Goal: Information Seeking & Learning: Find specific fact

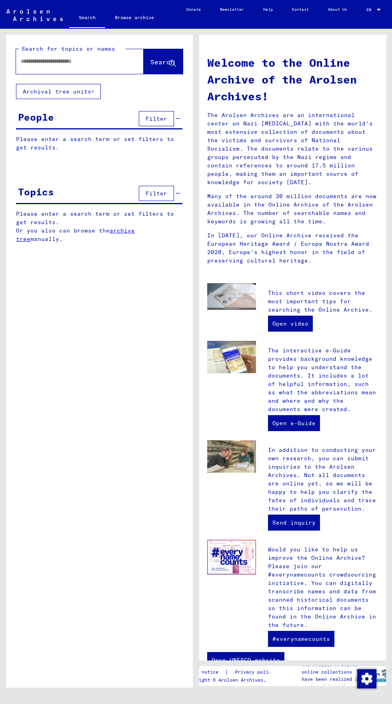
click at [48, 61] on input "text" at bounding box center [70, 61] width 99 height 8
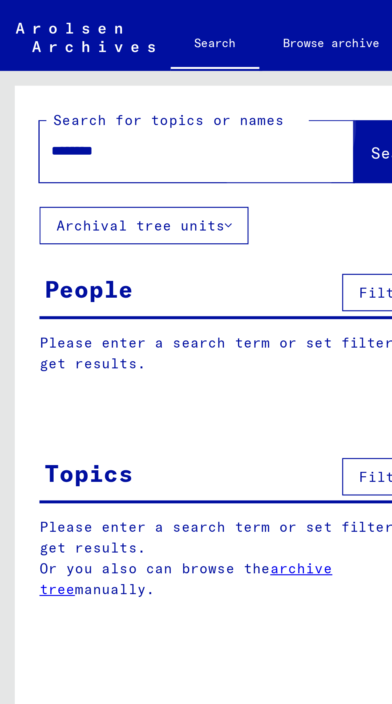
click at [150, 61] on span "Search" at bounding box center [162, 62] width 24 height 8
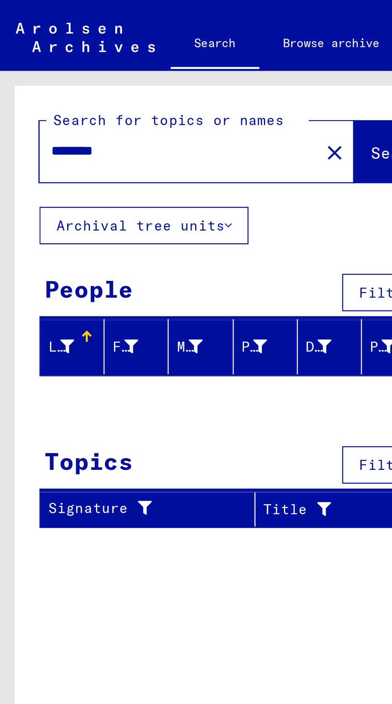
click at [37, 61] on input "********" at bounding box center [70, 61] width 99 height 8
type input "*********"
click at [150, 60] on span "Search" at bounding box center [162, 62] width 24 height 8
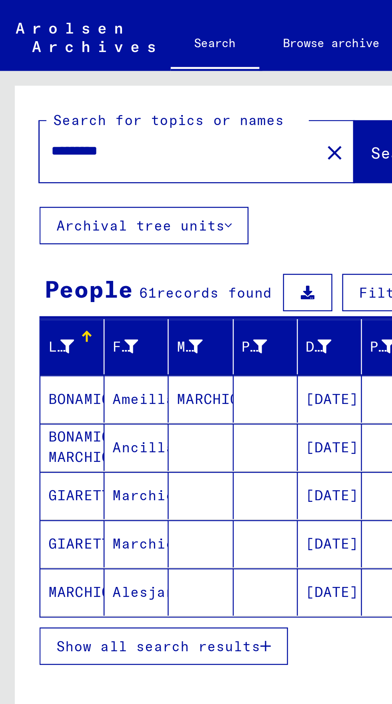
scroll to position [44, 0]
click at [24, 258] on span "Show all search results" at bounding box center [64, 261] width 83 height 7
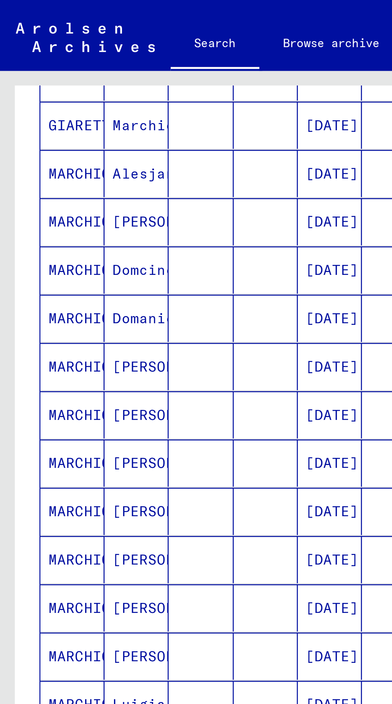
scroll to position [201, 0]
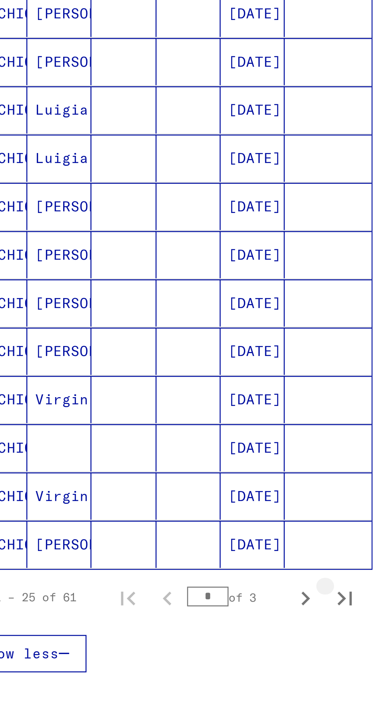
click at [171, 449] on icon "Last page" at bounding box center [171, 452] width 6 height 6
type input "*"
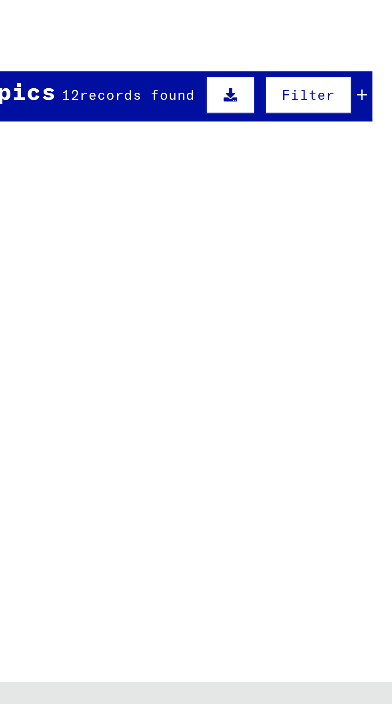
scroll to position [0, 0]
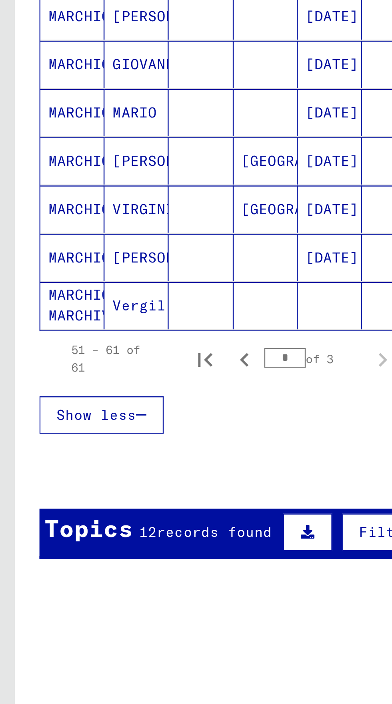
click at [22, 356] on mat-cell "MARCHIORO MARCHIVRO" at bounding box center [29, 357] width 26 height 19
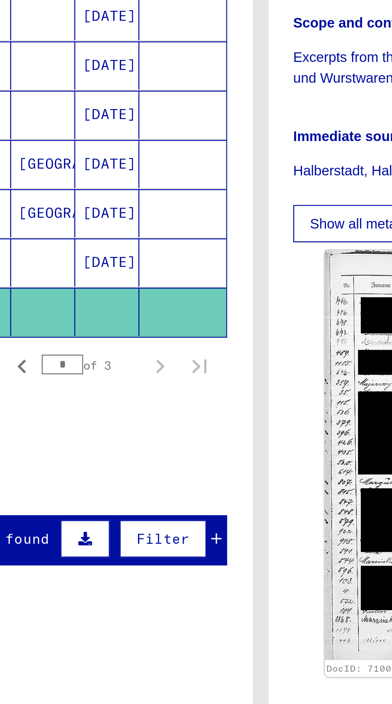
click at [111, 340] on mat-cell at bounding box center [108, 342] width 26 height 20
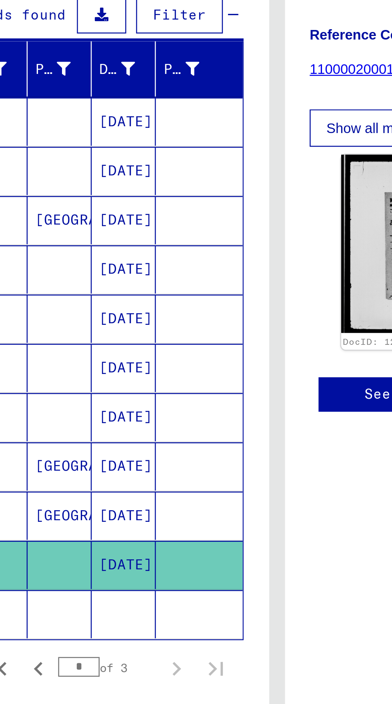
click at [100, 320] on mat-cell "[GEOGRAPHIC_DATA]" at bounding box center [108, 322] width 26 height 20
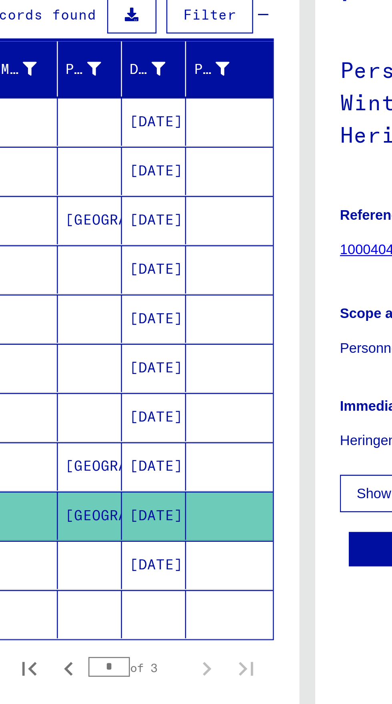
click at [96, 297] on mat-cell "[GEOGRAPHIC_DATA]" at bounding box center [108, 302] width 26 height 20
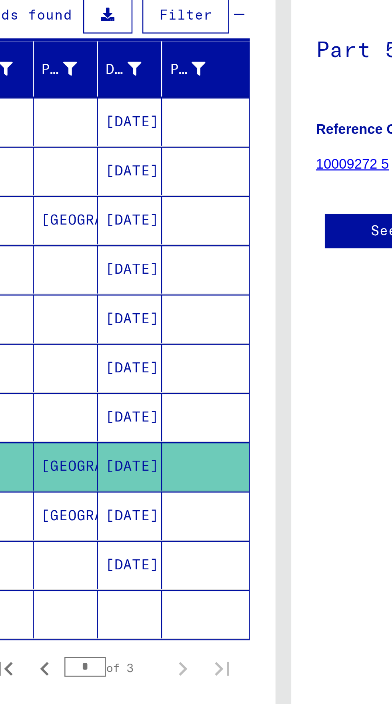
click at [100, 279] on mat-cell at bounding box center [108, 282] width 26 height 20
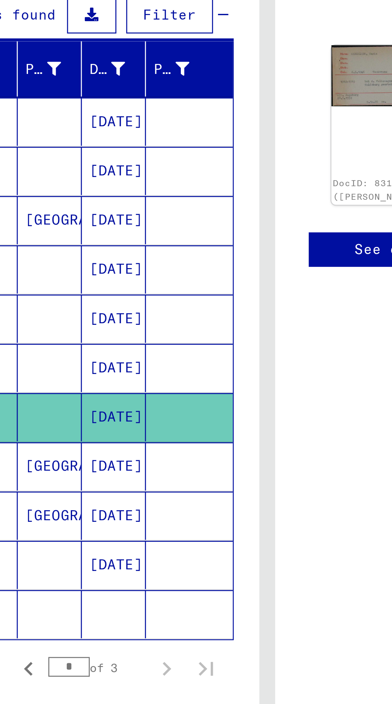
click at [106, 260] on mat-cell at bounding box center [108, 262] width 26 height 20
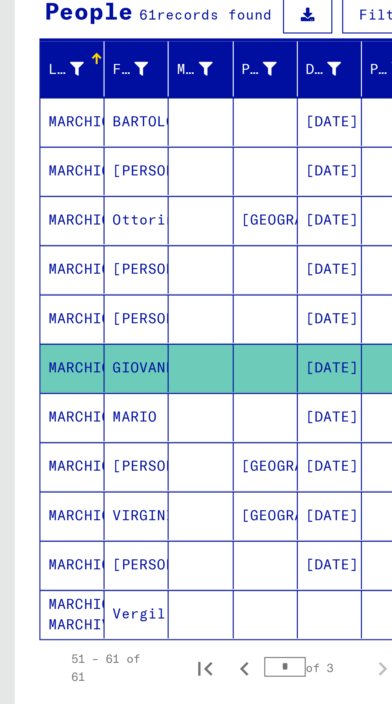
click at [19, 243] on mat-cell "MARCHIORO" at bounding box center [29, 242] width 26 height 20
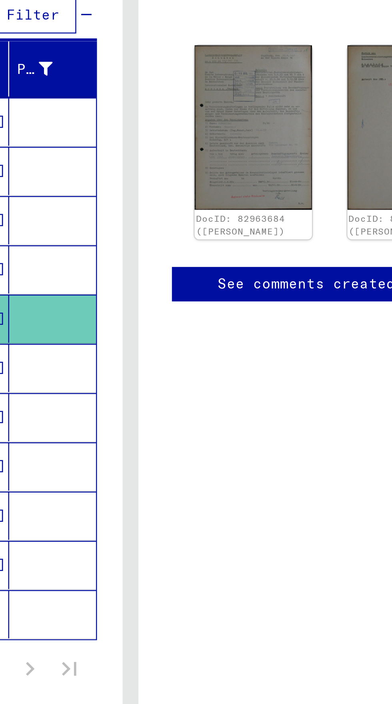
click at [151, 221] on mat-cell at bounding box center [164, 222] width 35 height 20
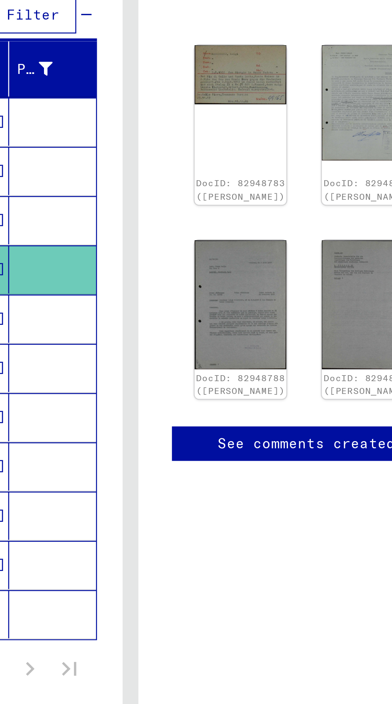
click at [161, 203] on mat-cell at bounding box center [164, 202] width 35 height 20
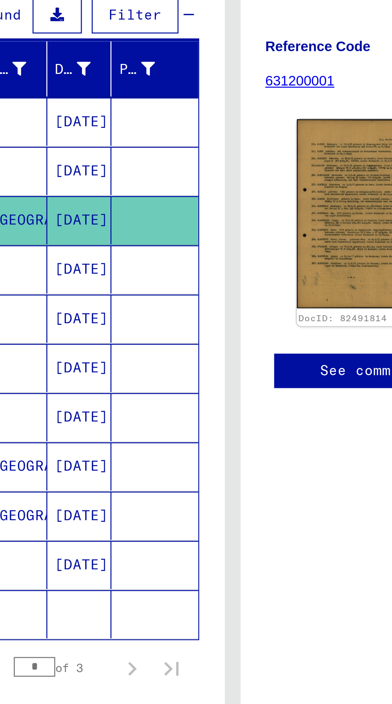
click at [125, 185] on mat-cell "[DATE]" at bounding box center [134, 182] width 26 height 20
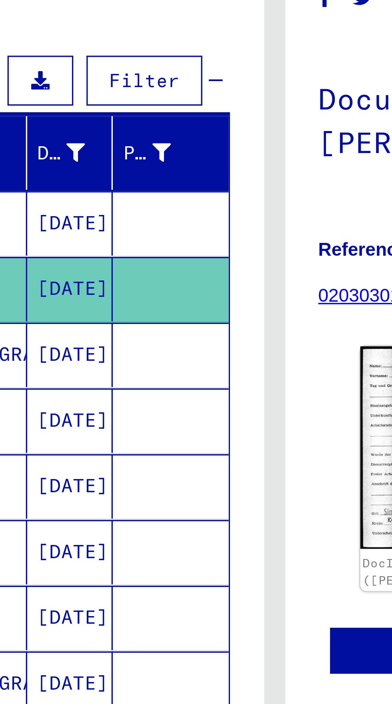
click at [121, 156] on mat-cell "[DATE]" at bounding box center [134, 162] width 26 height 20
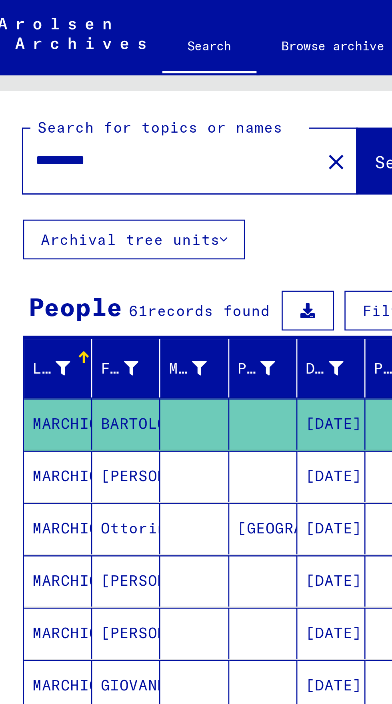
click at [60, 58] on input "*********" at bounding box center [72, 61] width 103 height 8
type input "*"
type input "**********"
click at [150, 58] on span "Search" at bounding box center [162, 62] width 24 height 8
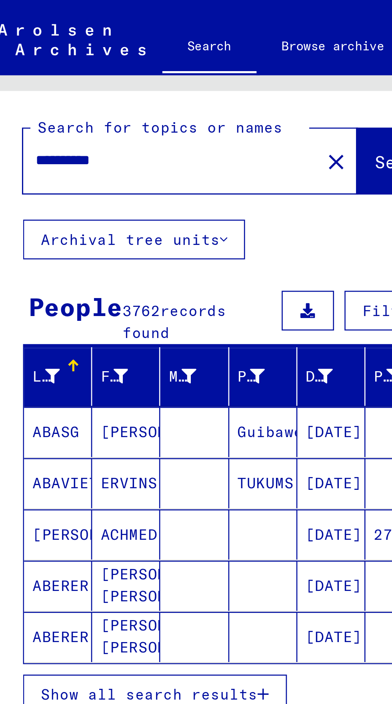
scroll to position [44, 0]
click at [93, 262] on span "Show all search results" at bounding box center [64, 265] width 83 height 7
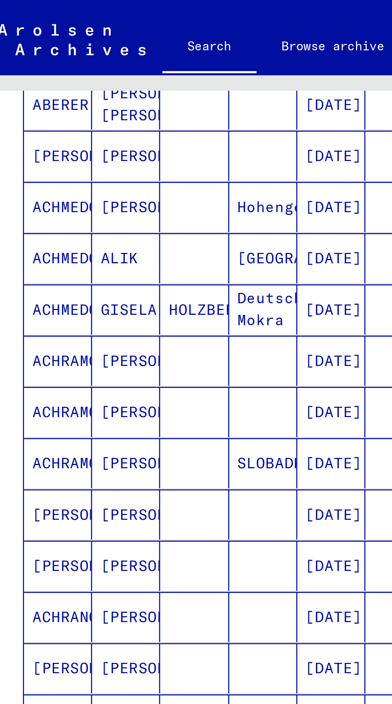
scroll to position [204, 0]
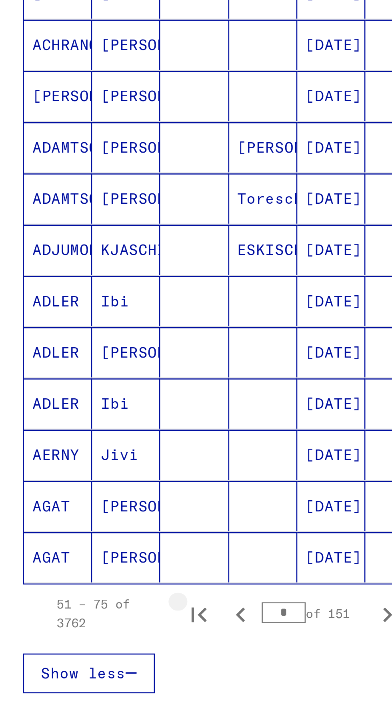
click at [86, 447] on icon "First page" at bounding box center [83, 452] width 11 height 11
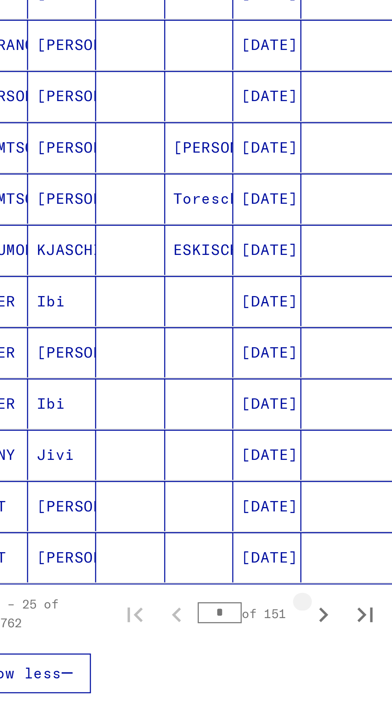
click at [155, 450] on icon "Next page" at bounding box center [155, 453] width 4 height 6
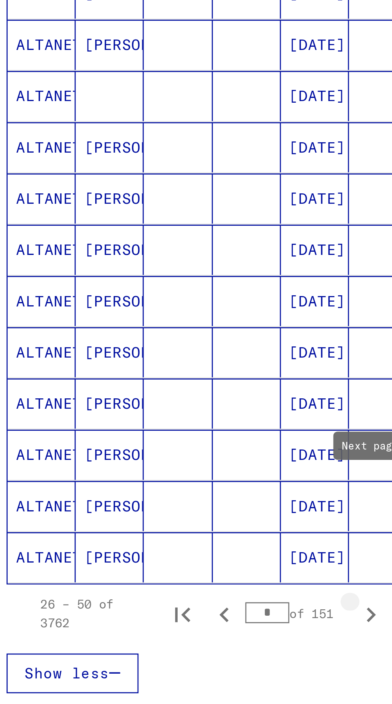
click at [154, 450] on icon "Next page" at bounding box center [155, 453] width 4 height 6
click at [154, 447] on icon "Next page" at bounding box center [154, 452] width 11 height 11
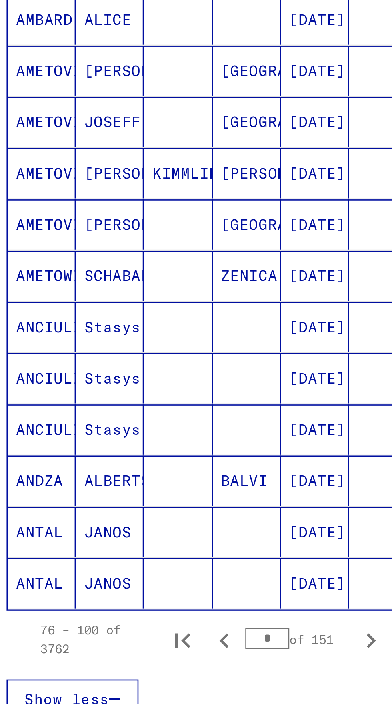
scroll to position [194, 0]
click at [152, 457] on icon "Next page" at bounding box center [154, 462] width 11 height 11
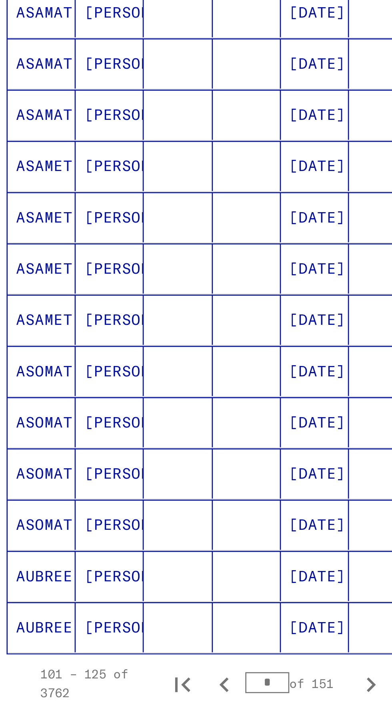
scroll to position [177, 0]
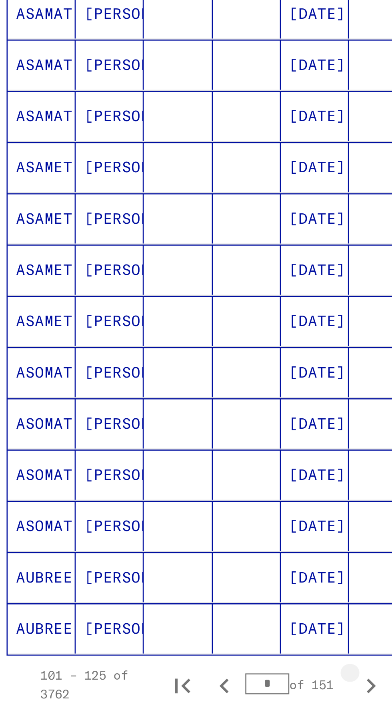
click at [152, 474] on icon "Next page" at bounding box center [154, 479] width 11 height 11
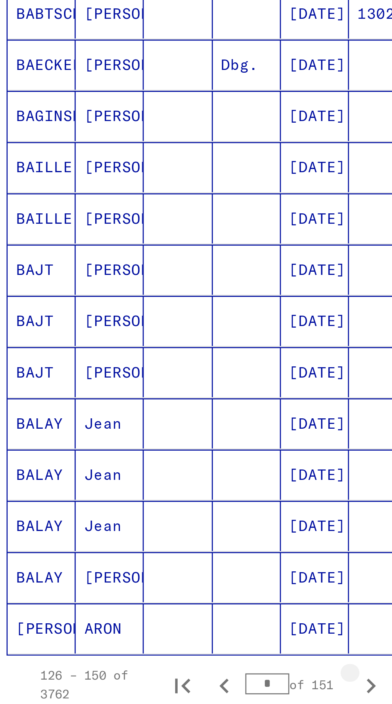
click at [153, 474] on icon "Next page" at bounding box center [154, 479] width 11 height 11
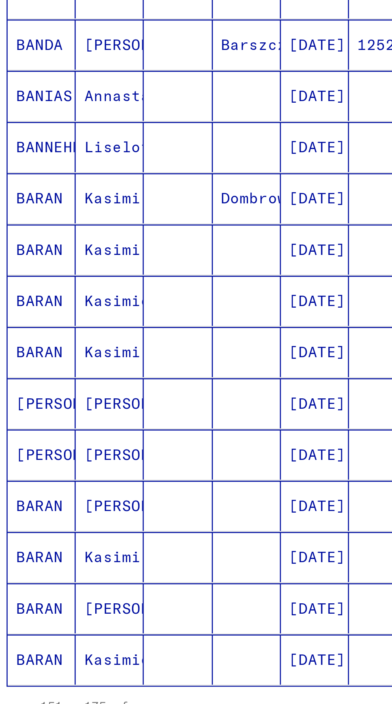
scroll to position [162, 0]
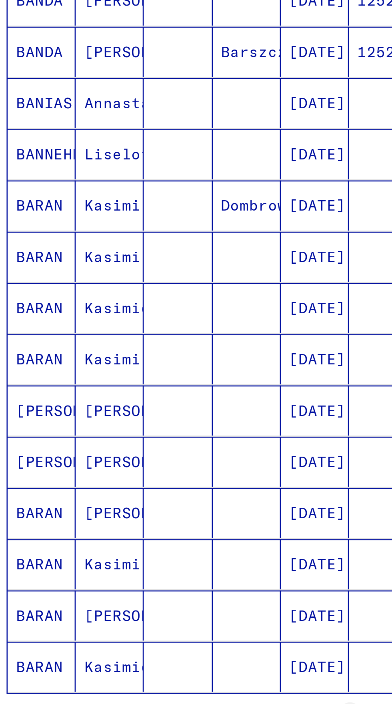
click at [155, 492] on icon "Next page" at bounding box center [155, 495] width 4 height 6
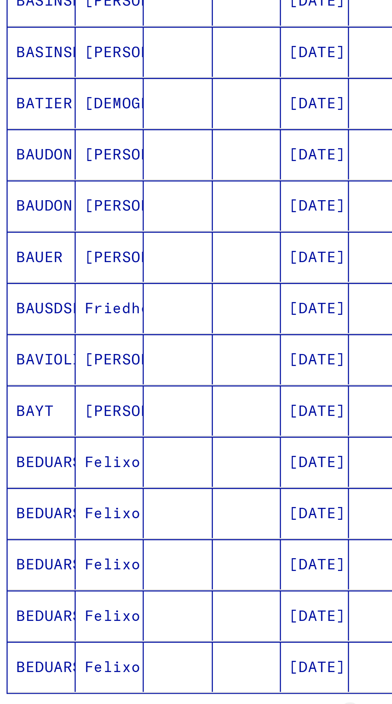
click at [155, 489] on icon "Next page" at bounding box center [154, 494] width 11 height 11
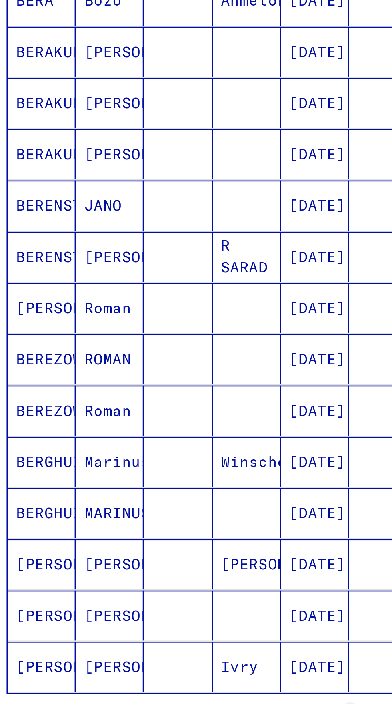
click at [155, 492] on icon "Next page" at bounding box center [155, 495] width 4 height 6
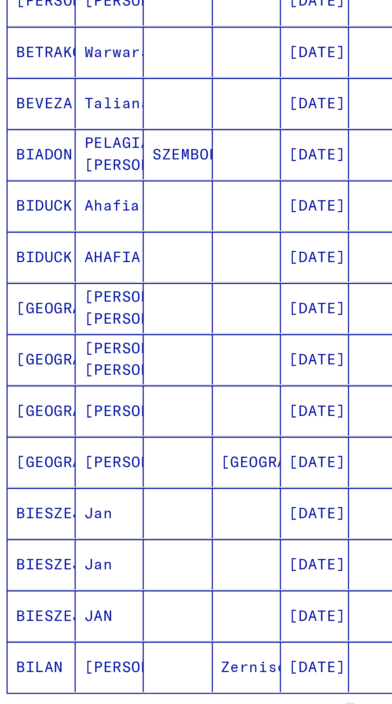
click at [155, 489] on icon "Next page" at bounding box center [154, 494] width 11 height 11
click at [156, 489] on icon "Next page" at bounding box center [154, 494] width 11 height 11
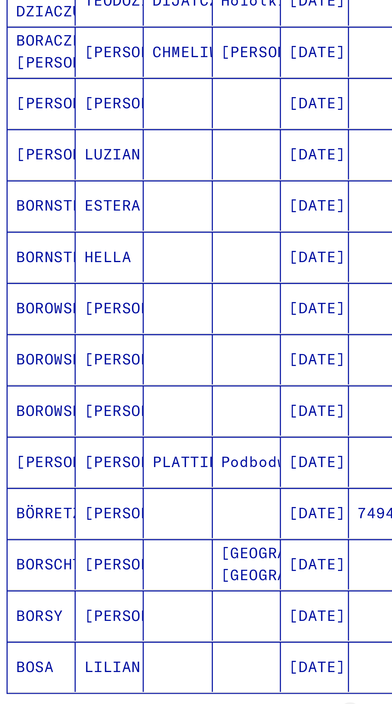
click at [157, 489] on icon "Next page" at bounding box center [154, 494] width 11 height 11
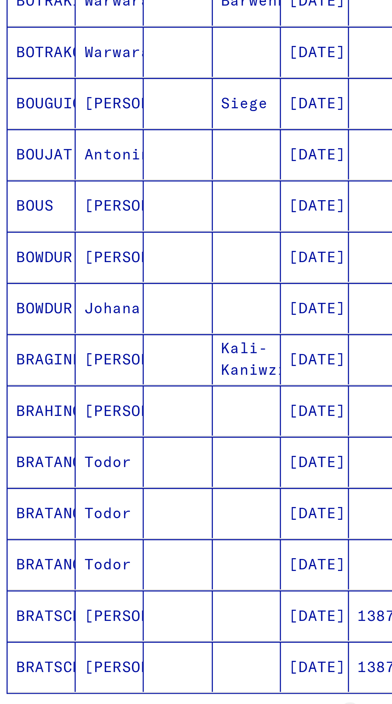
click at [155, 489] on icon "Next page" at bounding box center [154, 494] width 11 height 11
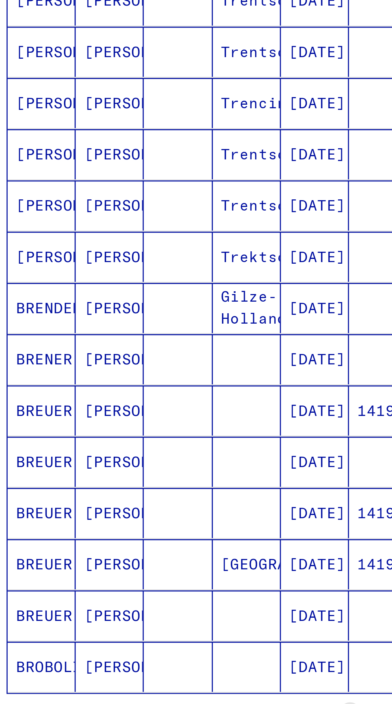
click at [153, 486] on button "Next page" at bounding box center [155, 494] width 16 height 16
click at [152, 489] on icon "Next page" at bounding box center [154, 494] width 11 height 11
click at [154, 486] on button "Next page" at bounding box center [155, 494] width 16 height 16
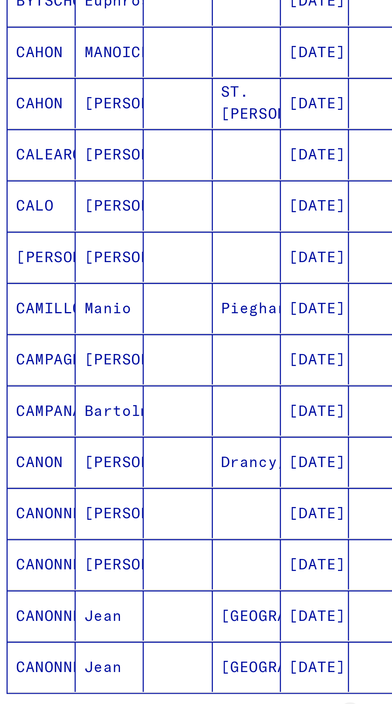
click at [155, 489] on icon "Next page" at bounding box center [154, 494] width 11 height 11
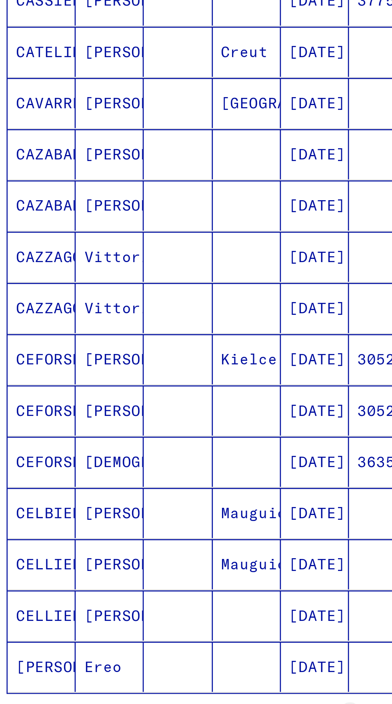
click at [154, 489] on icon "Next page" at bounding box center [154, 494] width 11 height 11
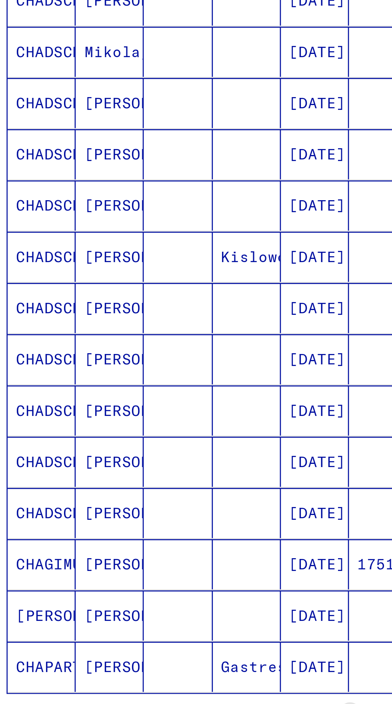
click at [153, 486] on button "Next page" at bounding box center [155, 494] width 16 height 16
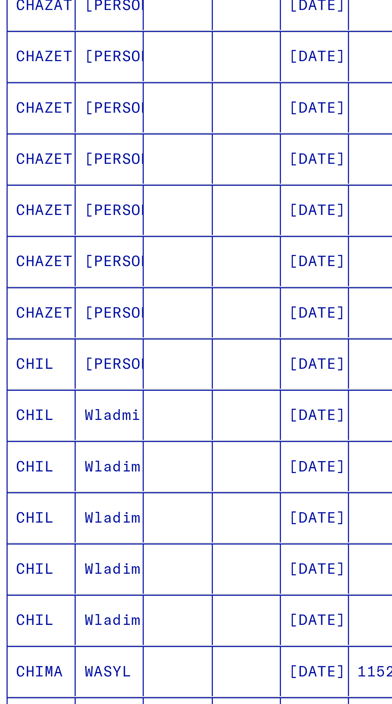
scroll to position [141, 0]
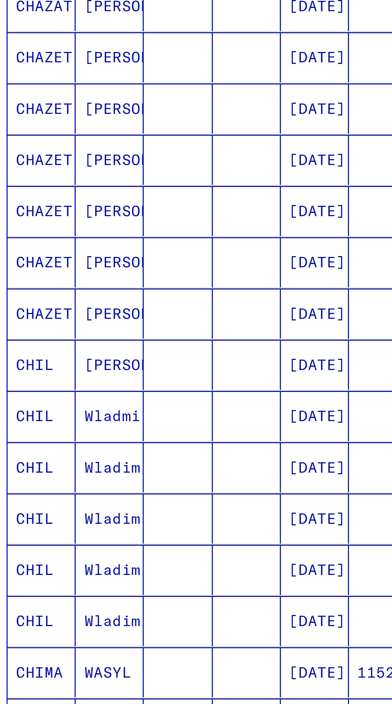
click at [154, 511] on icon "Next page" at bounding box center [154, 516] width 11 height 11
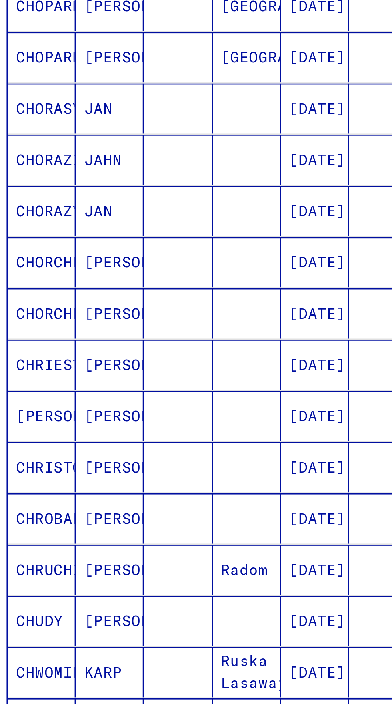
click at [154, 511] on icon "Next page" at bounding box center [154, 516] width 11 height 11
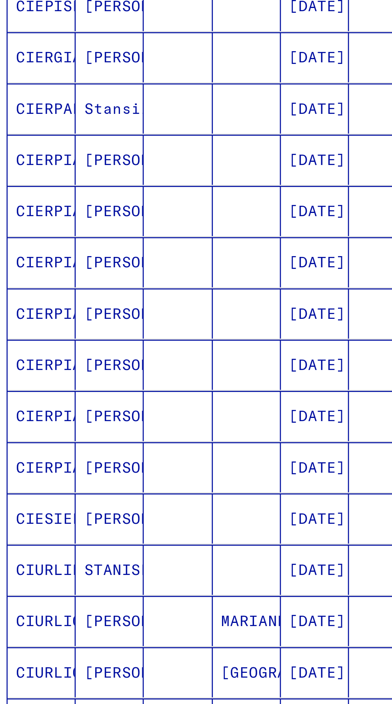
click at [155, 511] on icon "Next page" at bounding box center [154, 516] width 11 height 11
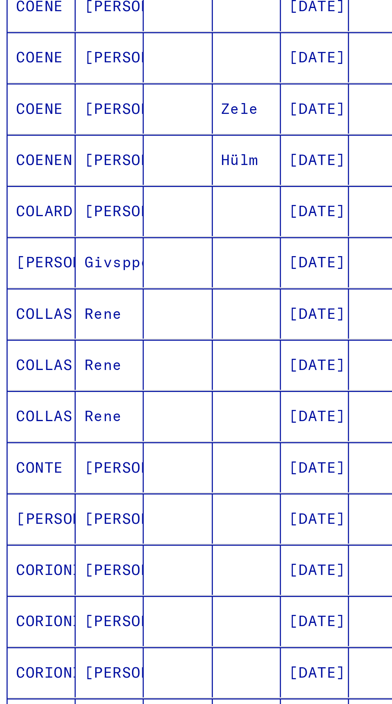
click at [157, 511] on icon "Next page" at bounding box center [154, 516] width 11 height 11
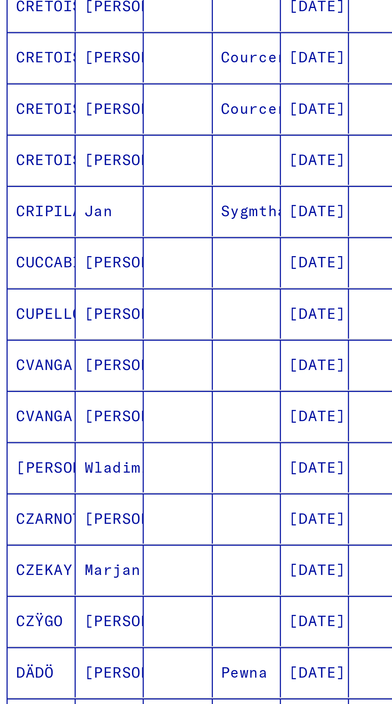
click at [158, 511] on icon "Next page" at bounding box center [154, 516] width 11 height 11
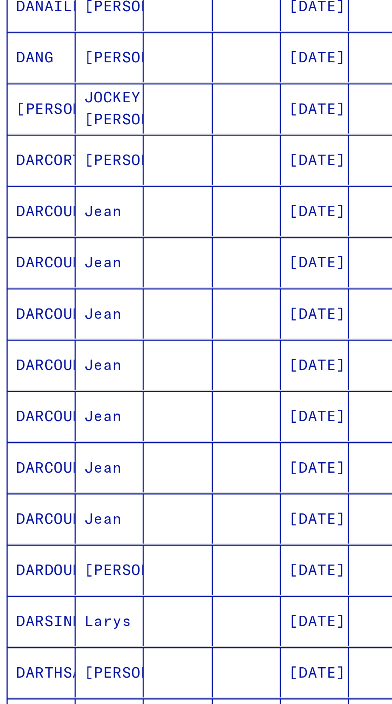
click at [101, 511] on icon "Previous page" at bounding box center [98, 516] width 11 height 11
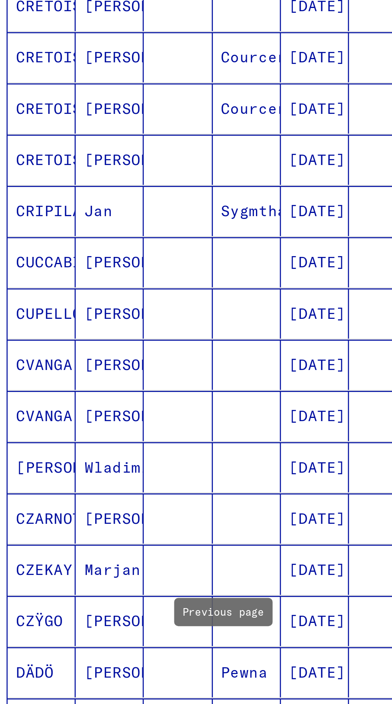
click at [158, 511] on icon "Next page" at bounding box center [154, 516] width 11 height 11
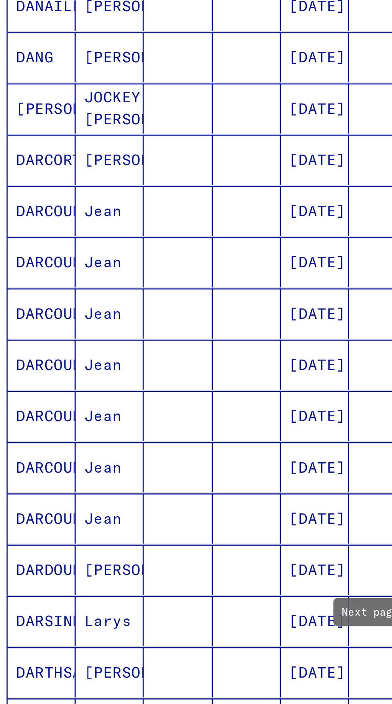
click at [154, 511] on icon "Next page" at bounding box center [154, 516] width 11 height 11
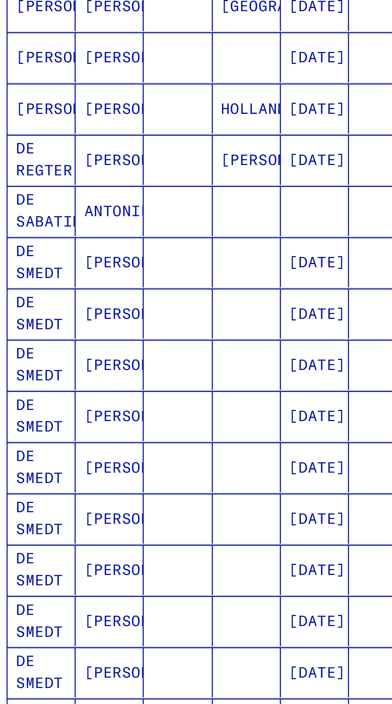
click at [155, 511] on icon "Next page" at bounding box center [154, 516] width 11 height 11
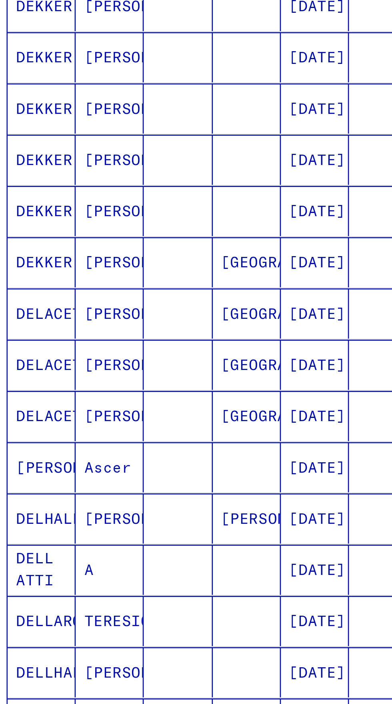
click at [153, 511] on icon "Next page" at bounding box center [154, 516] width 11 height 11
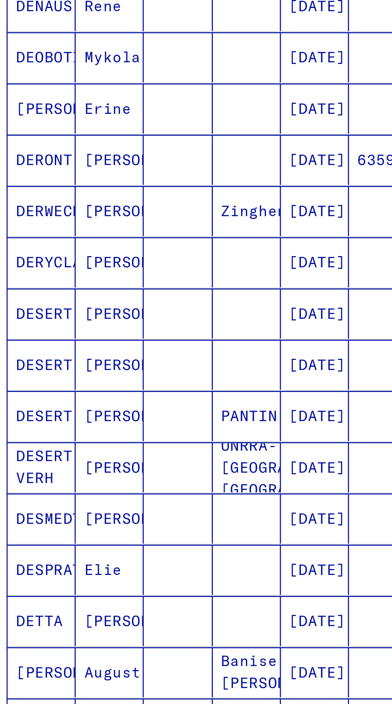
click at [155, 511] on icon "Next page" at bounding box center [154, 516] width 11 height 11
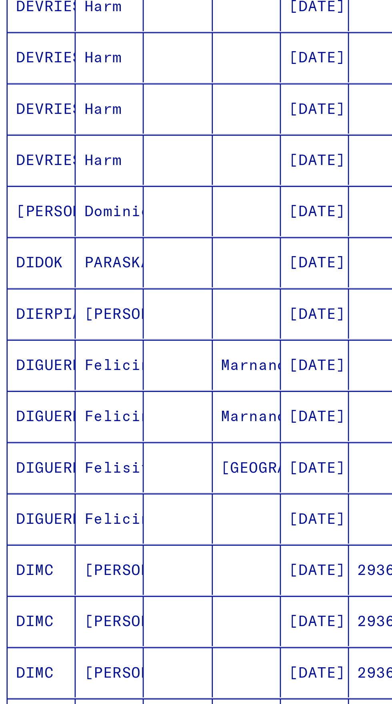
click at [154, 511] on icon "Next page" at bounding box center [154, 516] width 11 height 11
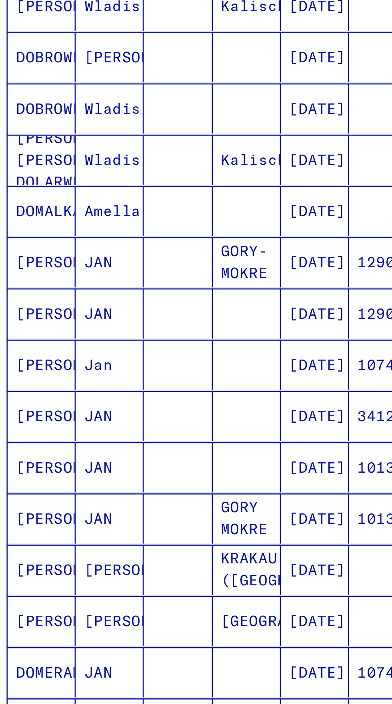
click at [152, 511] on icon "Next page" at bounding box center [154, 516] width 11 height 11
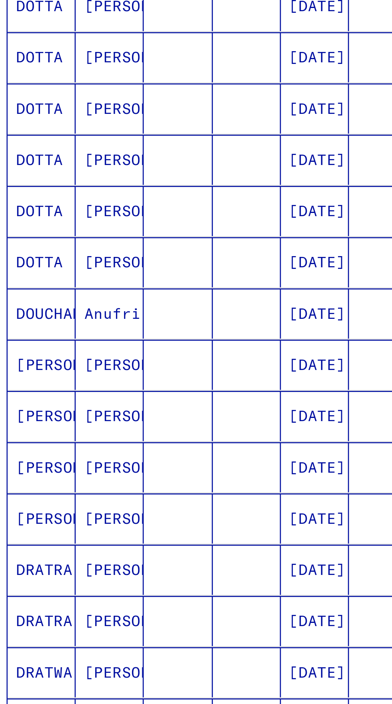
click at [151, 511] on icon "Next page" at bounding box center [154, 516] width 11 height 11
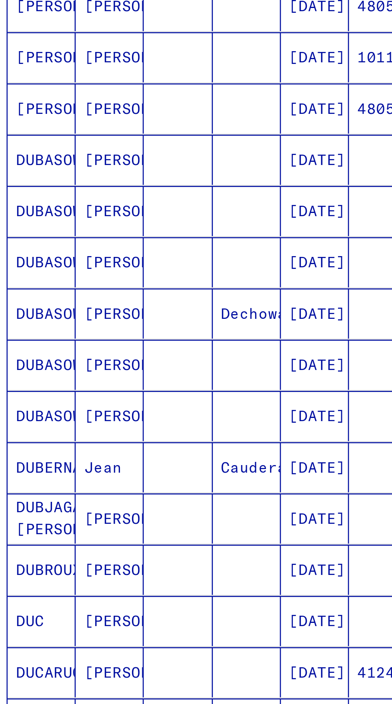
click at [153, 511] on icon "Next page" at bounding box center [154, 516] width 11 height 11
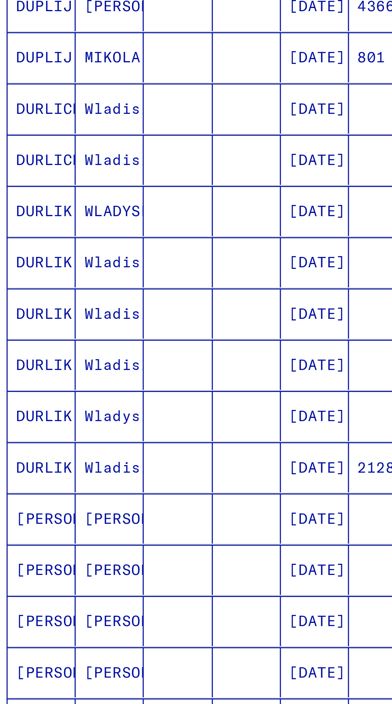
click at [153, 511] on icon "Next page" at bounding box center [154, 516] width 11 height 11
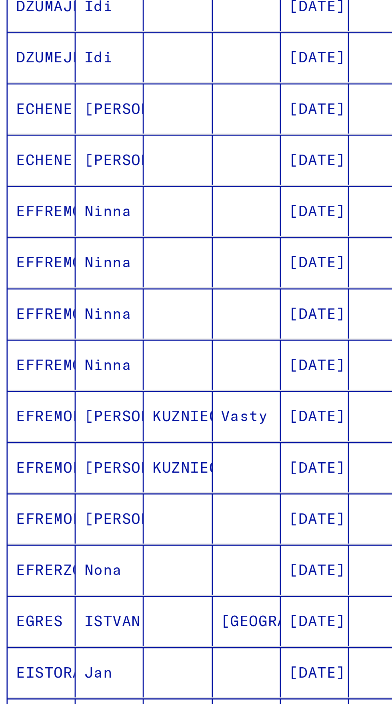
click at [153, 511] on icon "Next page" at bounding box center [154, 516] width 11 height 11
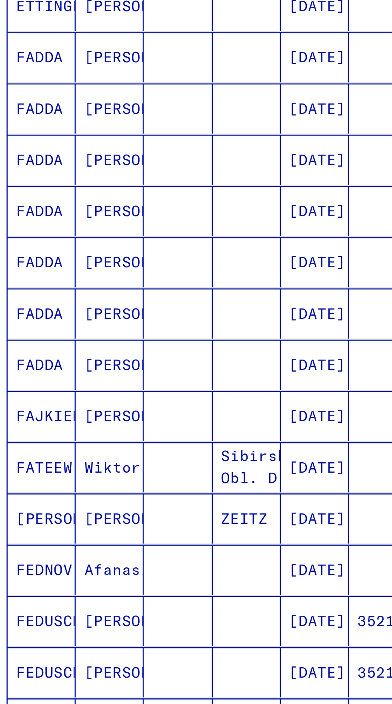
click at [153, 511] on icon "Next page" at bounding box center [154, 516] width 11 height 11
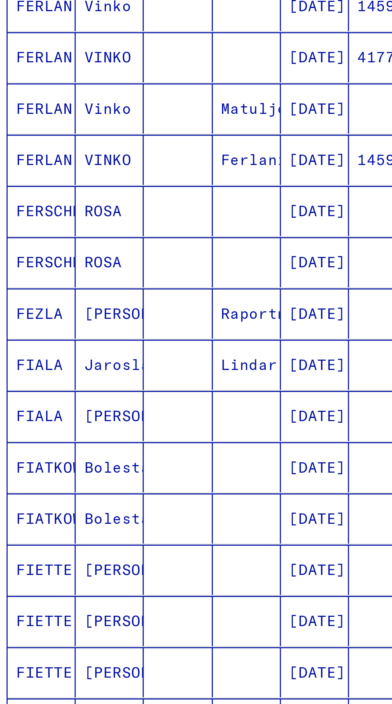
click at [155, 511] on icon "Next page" at bounding box center [154, 516] width 11 height 11
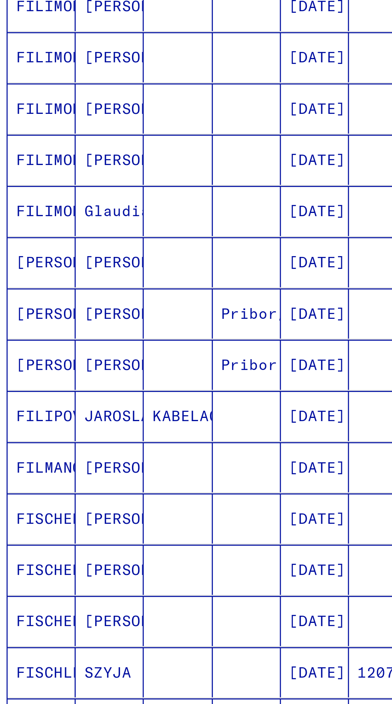
click at [155, 511] on icon "Next page" at bounding box center [154, 516] width 11 height 11
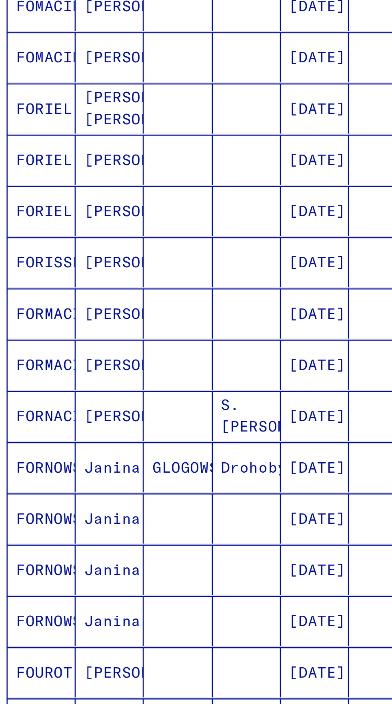
click at [154, 511] on icon "Next page" at bounding box center [154, 516] width 11 height 11
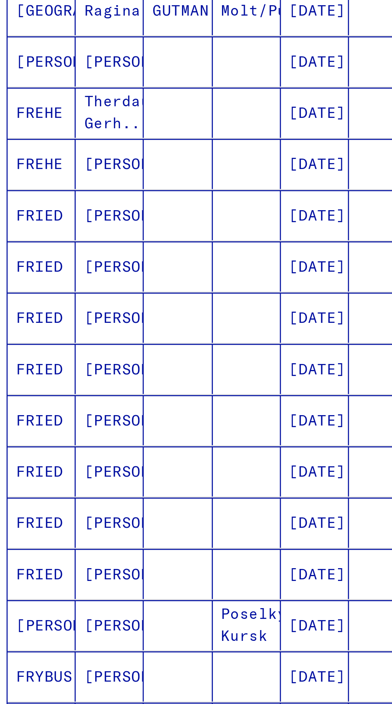
click at [154, 515] on icon "Next page" at bounding box center [155, 518] width 4 height 6
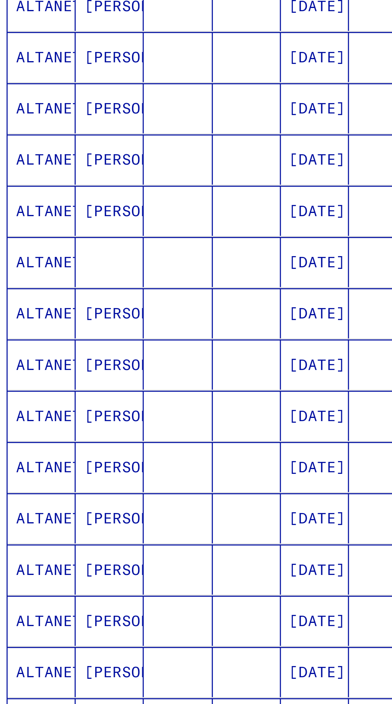
click at [156, 511] on icon "Next page" at bounding box center [154, 516] width 11 height 11
click at [155, 511] on icon "Next page" at bounding box center [154, 516] width 11 height 11
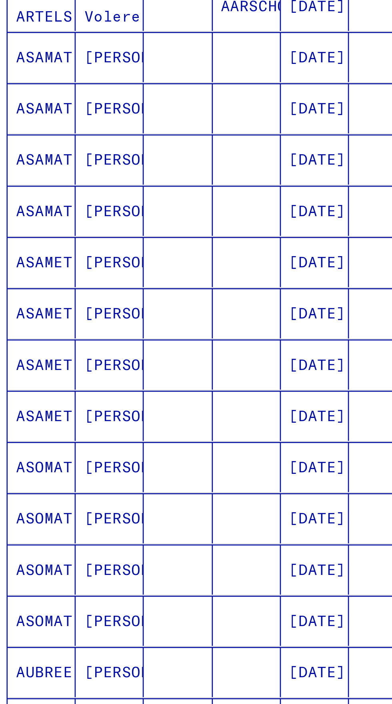
click at [154, 511] on icon "Next page" at bounding box center [154, 516] width 11 height 11
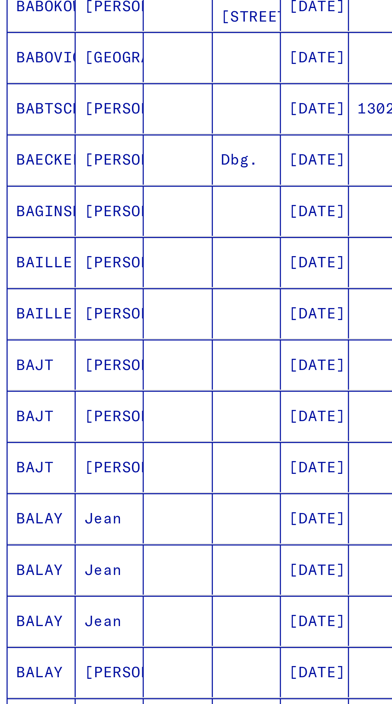
click at [155, 511] on icon "Next page" at bounding box center [154, 516] width 11 height 11
click at [154, 511] on icon "Next page" at bounding box center [154, 516] width 11 height 11
click at [155, 513] on icon "Next page" at bounding box center [155, 516] width 4 height 6
click at [158, 511] on icon "Next page" at bounding box center [154, 516] width 11 height 11
click at [154, 511] on icon "Next page" at bounding box center [154, 516] width 11 height 11
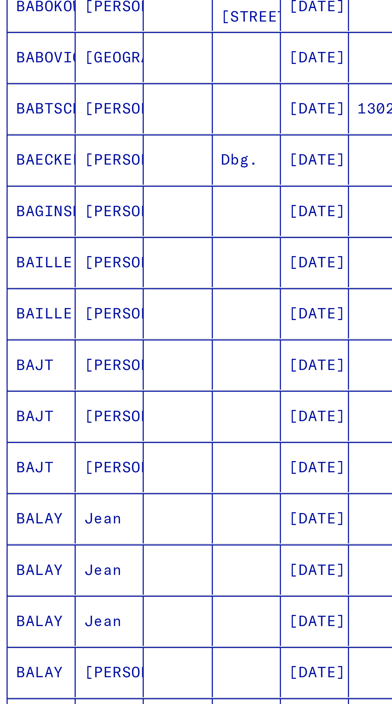
click at [155, 511] on icon "Next page" at bounding box center [154, 516] width 11 height 11
click at [156, 511] on icon "Next page" at bounding box center [154, 516] width 11 height 11
click at [158, 511] on icon "Next page" at bounding box center [154, 516] width 11 height 11
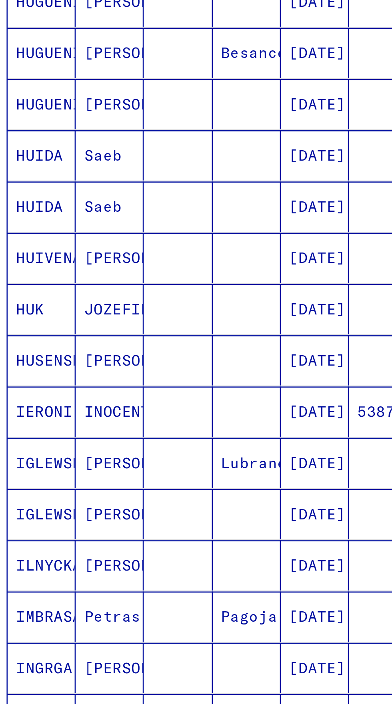
click at [159, 509] on icon "Next page" at bounding box center [154, 514] width 11 height 11
click at [156, 509] on icon "Next page" at bounding box center [154, 514] width 11 height 11
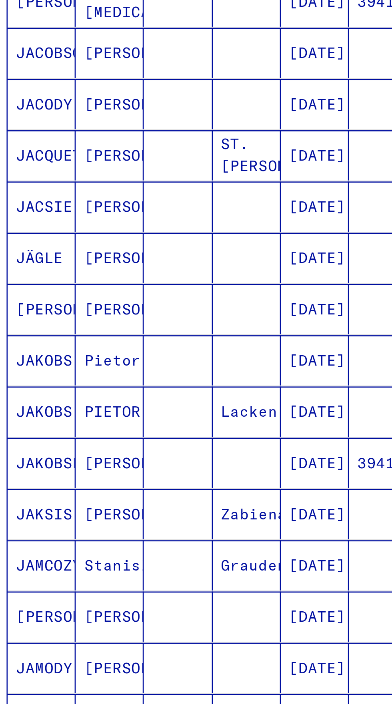
click at [154, 509] on icon "Next page" at bounding box center [154, 514] width 11 height 11
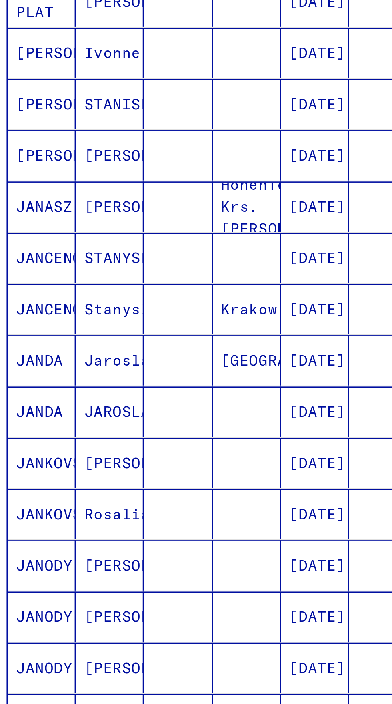
click at [157, 509] on icon "Next page" at bounding box center [154, 514] width 11 height 11
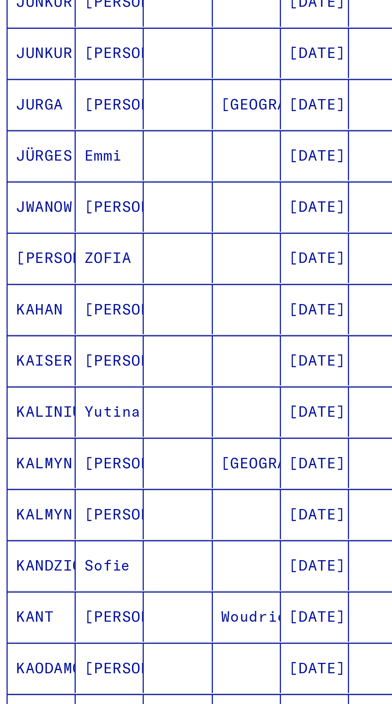
click at [155, 509] on icon "Next page" at bounding box center [154, 514] width 11 height 11
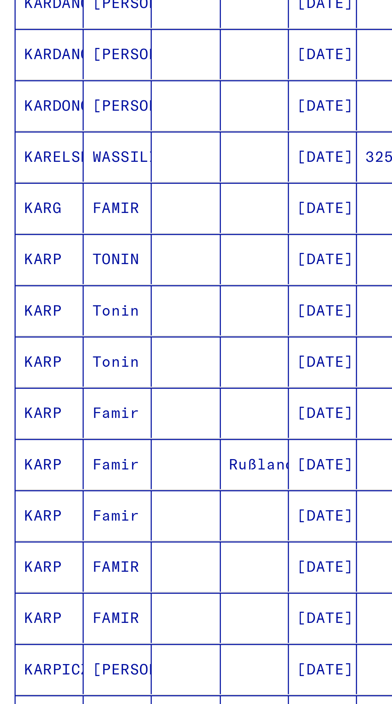
click at [158, 509] on icon "Next page" at bounding box center [154, 514] width 11 height 11
click at [156, 512] on icon "Next page" at bounding box center [155, 515] width 4 height 6
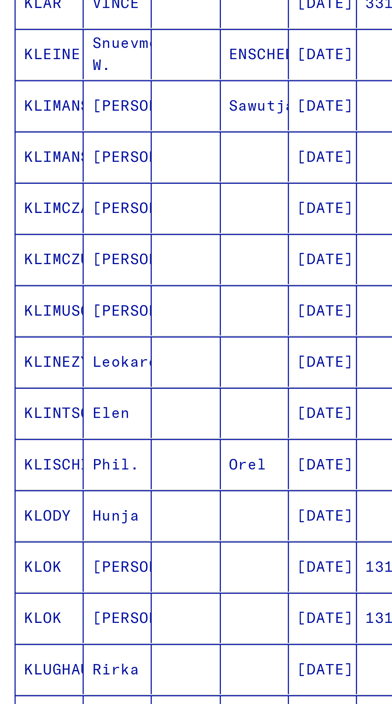
click at [155, 512] on icon "Next page" at bounding box center [155, 515] width 4 height 6
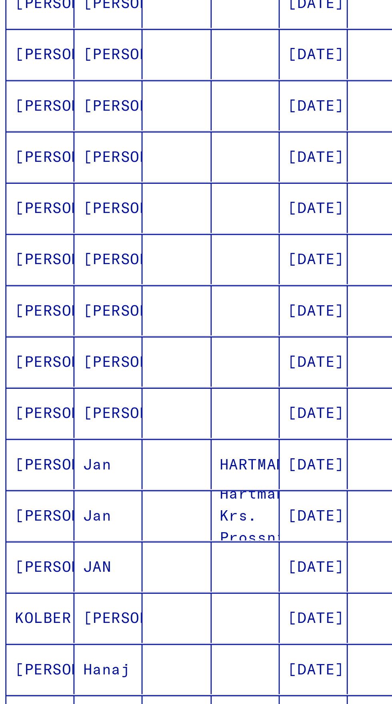
scroll to position [141, 0]
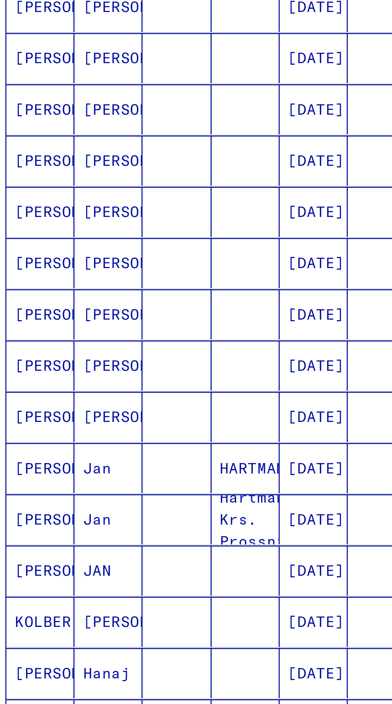
click at [155, 513] on icon "Next page" at bounding box center [155, 516] width 4 height 6
click at [155, 511] on icon "Next page" at bounding box center [154, 516] width 11 height 11
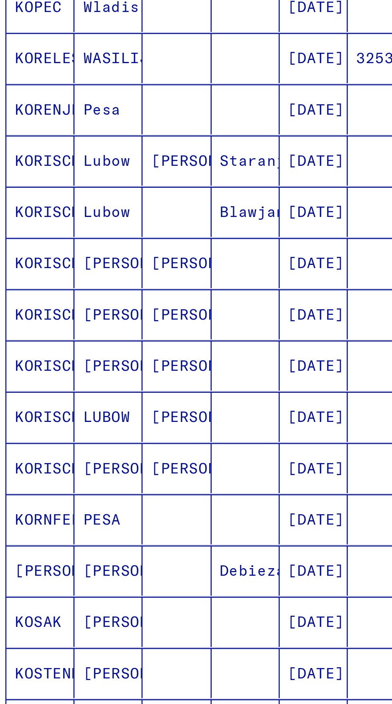
click at [155, 513] on icon "Next page" at bounding box center [155, 516] width 4 height 6
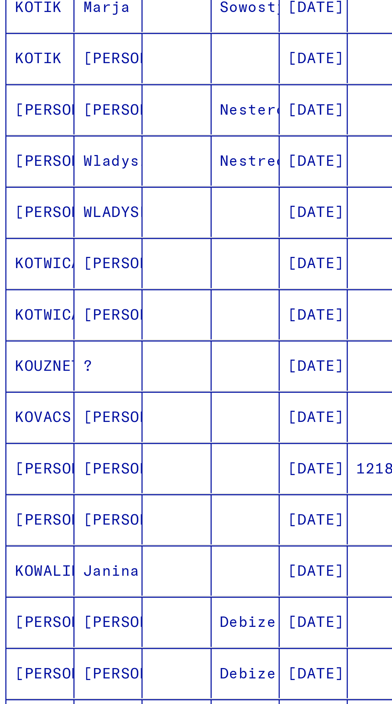
click at [155, 511] on icon "Next page" at bounding box center [154, 516] width 11 height 11
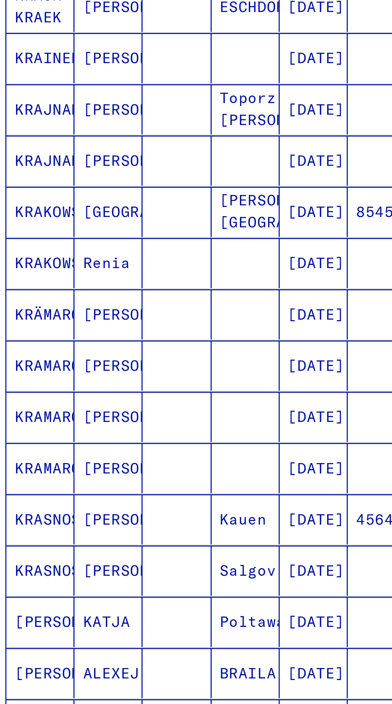
click at [101, 511] on icon "Previous page" at bounding box center [98, 516] width 11 height 11
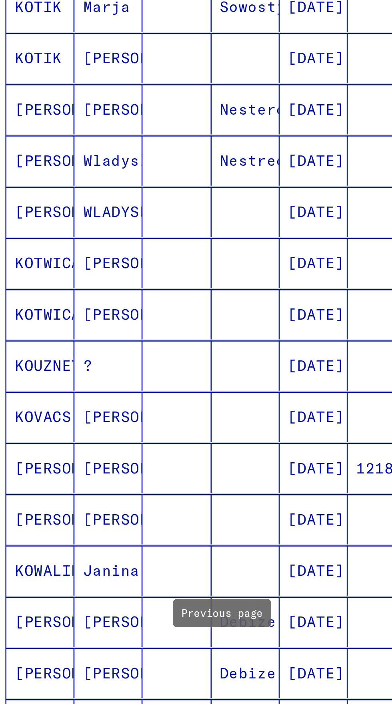
click at [101, 511] on icon "Previous page" at bounding box center [98, 516] width 11 height 11
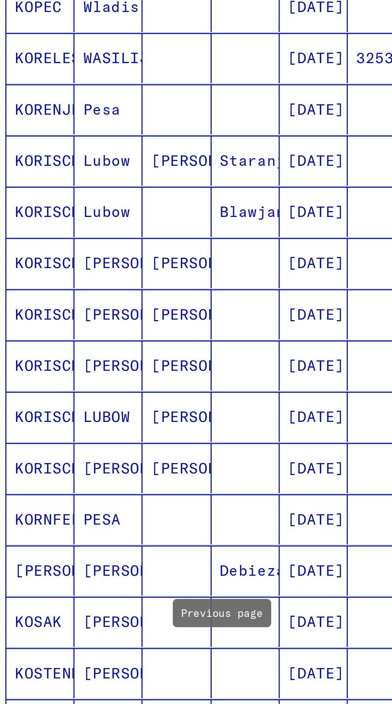
click at [97, 511] on icon "Previous page" at bounding box center [98, 516] width 11 height 11
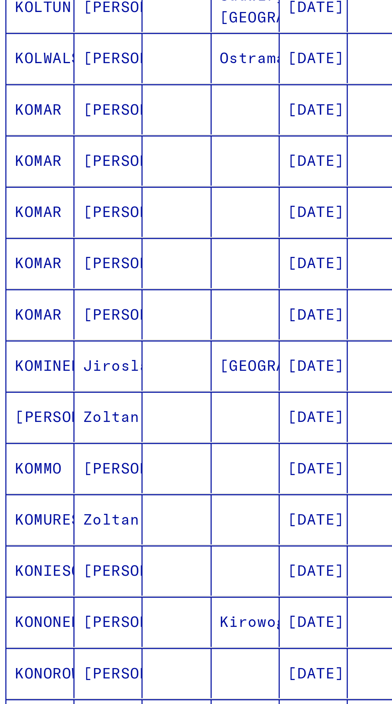
click at [97, 511] on icon "Previous page" at bounding box center [98, 516] width 11 height 11
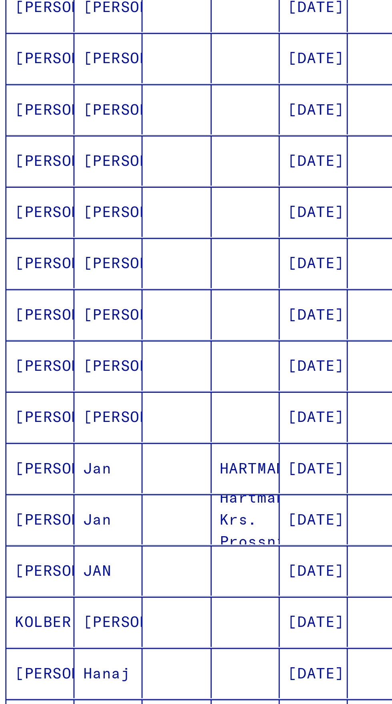
click at [101, 511] on icon "Previous page" at bounding box center [98, 516] width 11 height 11
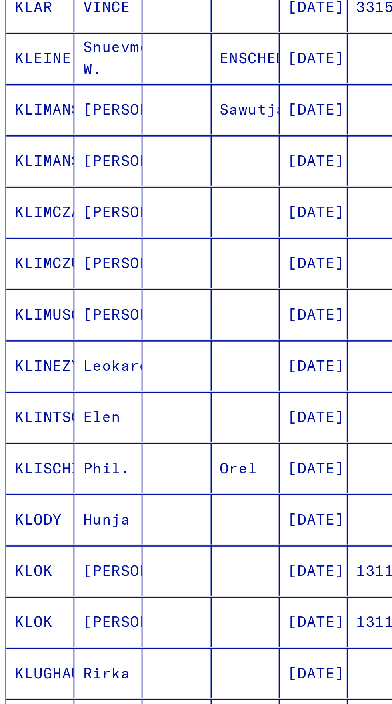
click at [99, 513] on icon "Previous page" at bounding box center [99, 516] width 4 height 6
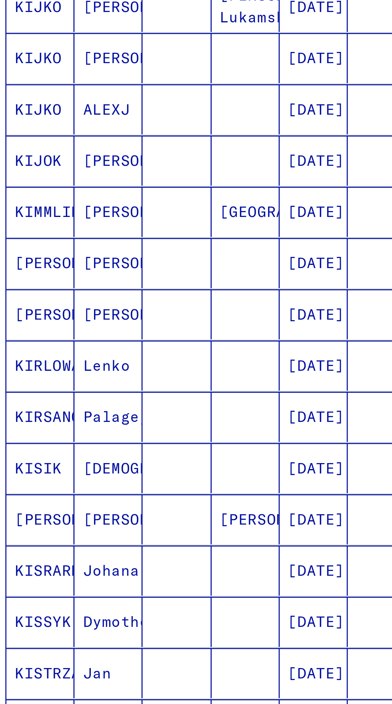
click at [97, 511] on icon "Previous page" at bounding box center [98, 516] width 11 height 11
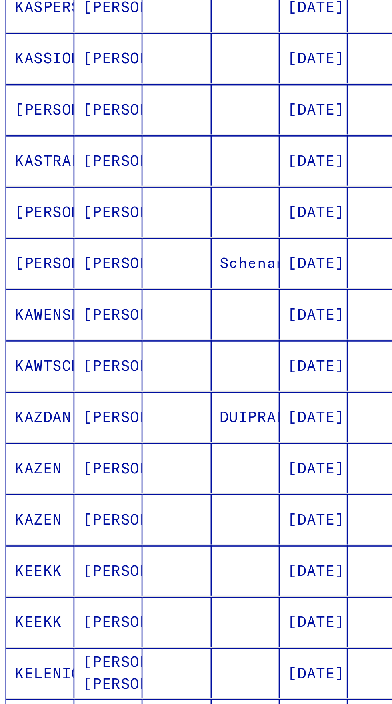
click at [95, 511] on icon "Previous page" at bounding box center [98, 516] width 11 height 11
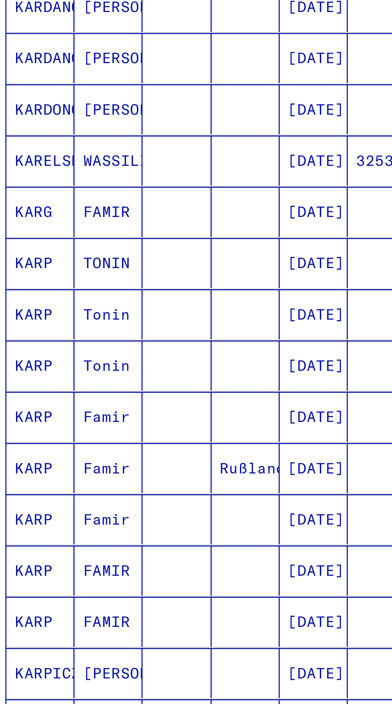
click at [94, 511] on icon "Previous page" at bounding box center [98, 516] width 11 height 11
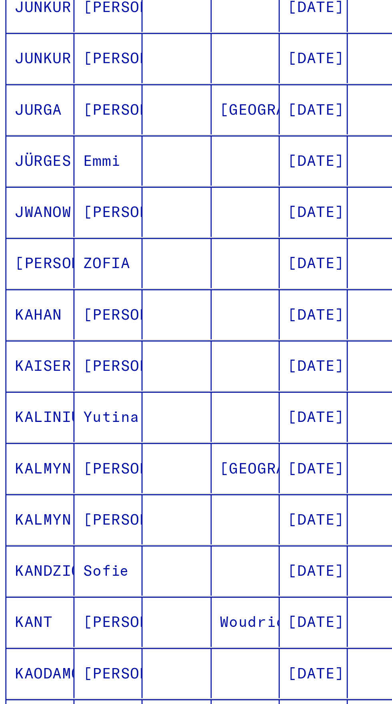
click at [91, 508] on button "Previous page" at bounding box center [99, 516] width 16 height 16
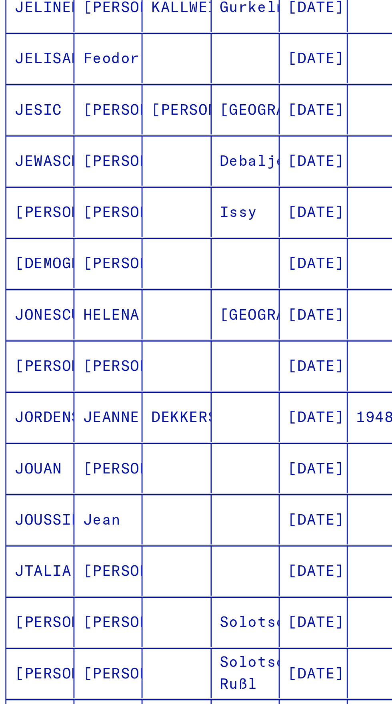
click at [92, 508] on button "Previous page" at bounding box center [99, 516] width 16 height 16
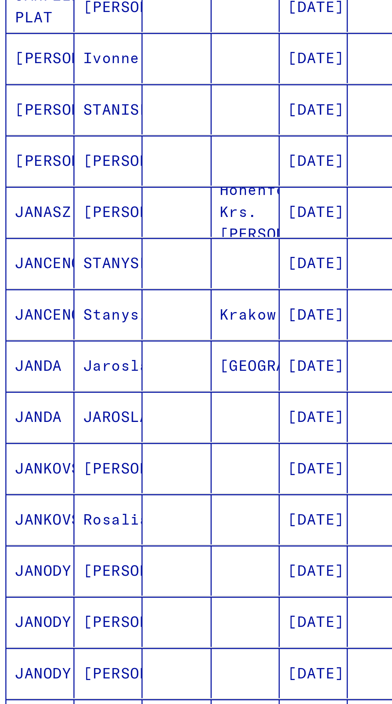
click at [92, 508] on button "Previous page" at bounding box center [99, 516] width 16 height 16
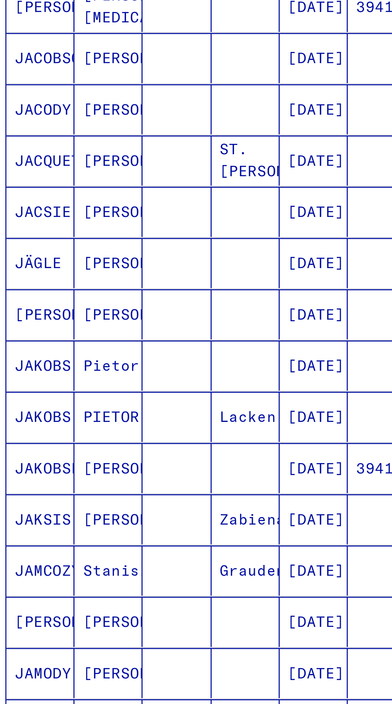
click at [91, 508] on button "Previous page" at bounding box center [99, 516] width 16 height 16
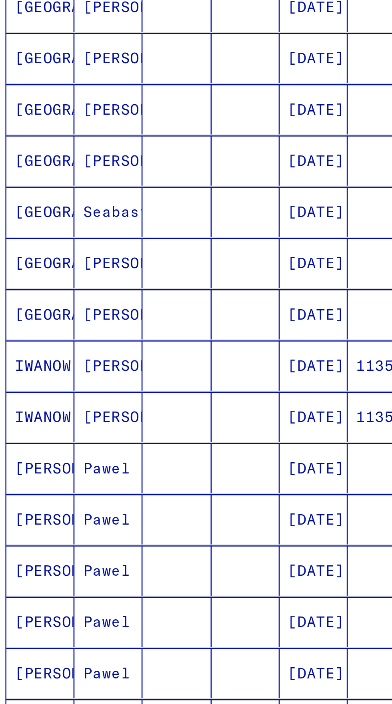
click at [88, 511] on icon "First page" at bounding box center [83, 516] width 11 height 11
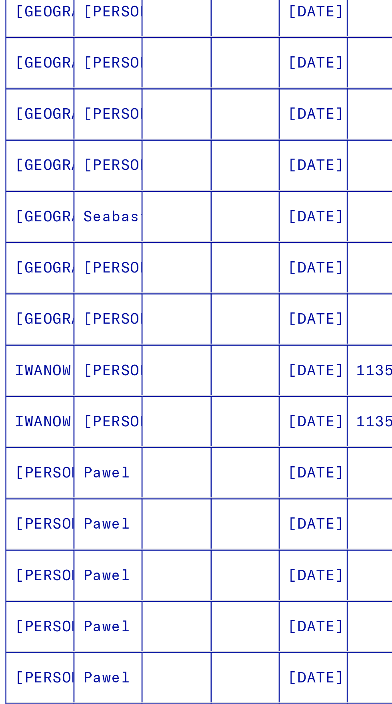
scroll to position [142, 0]
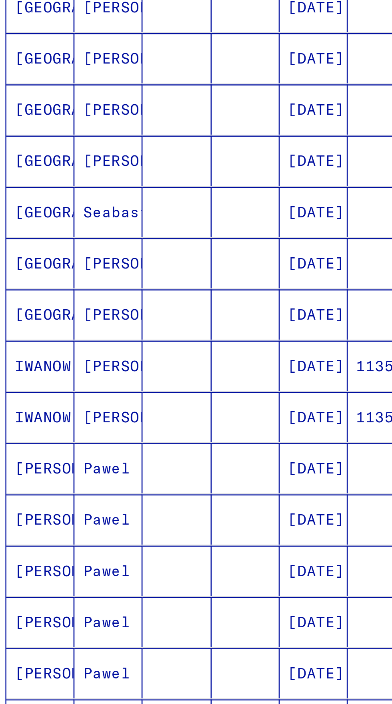
click at [153, 511] on icon "Next page" at bounding box center [154, 516] width 11 height 11
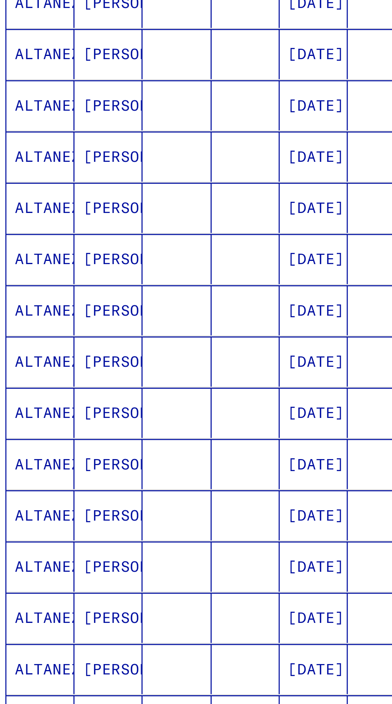
click at [153, 509] on icon "Next page" at bounding box center [154, 514] width 11 height 11
click at [152, 509] on icon "Next page" at bounding box center [154, 514] width 11 height 11
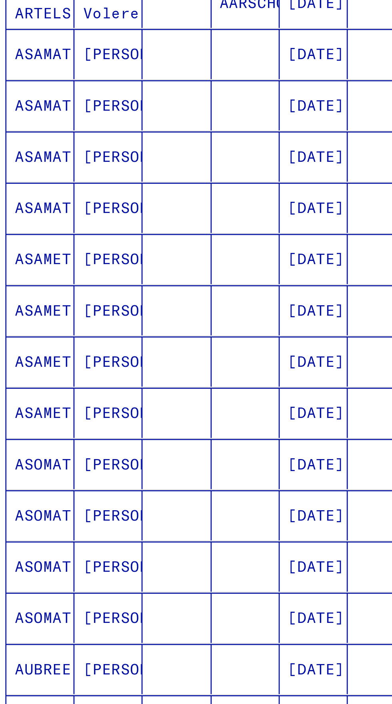
scroll to position [141, 0]
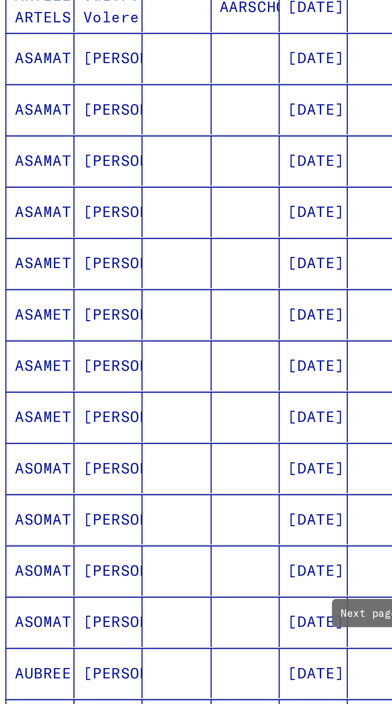
click at [151, 511] on icon "Next page" at bounding box center [154, 516] width 11 height 11
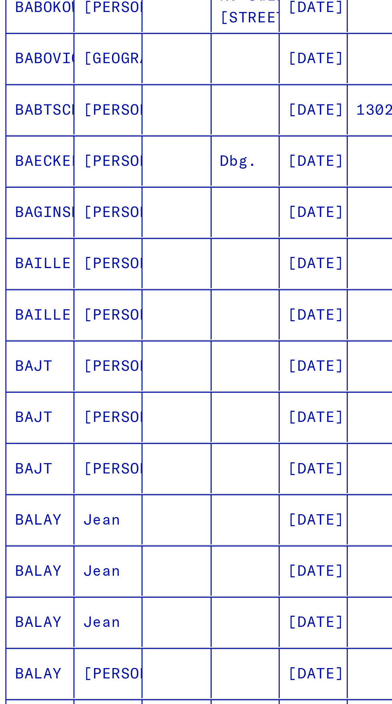
click at [112, 511] on input "*" at bounding box center [115, 515] width 17 height 8
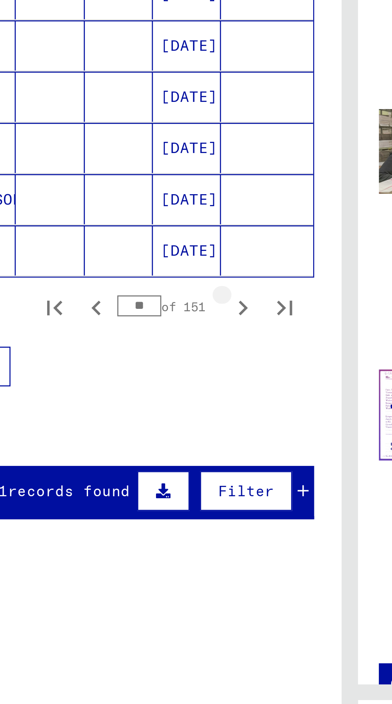
click at [156, 511] on icon "Next page" at bounding box center [154, 516] width 11 height 11
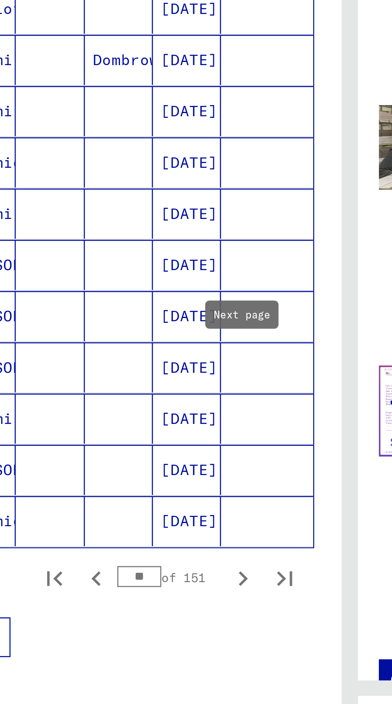
scroll to position [36, 0]
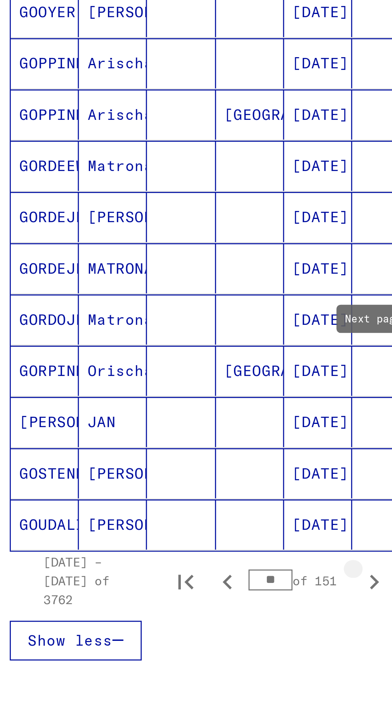
click at [156, 615] on icon "Next page" at bounding box center [154, 620] width 11 height 11
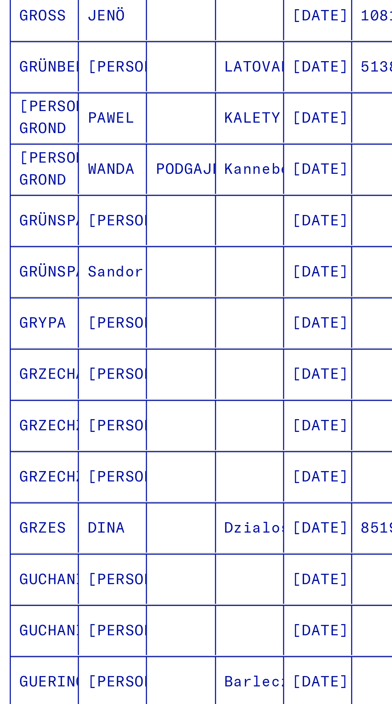
scroll to position [44, 0]
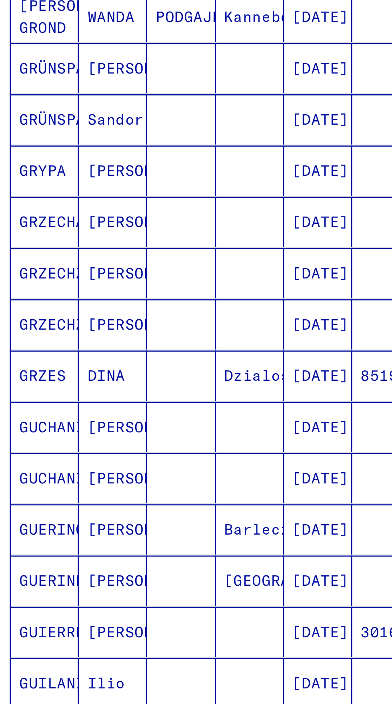
click at [155, 450] on icon "Next page" at bounding box center [155, 453] width 4 height 6
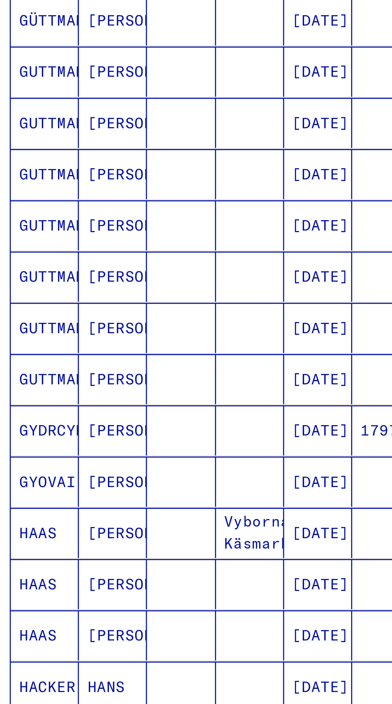
click at [102, 447] on icon "Previous page" at bounding box center [98, 452] width 11 height 11
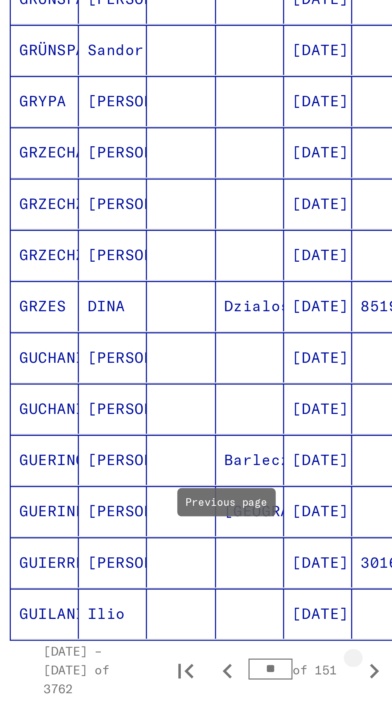
click at [154, 447] on icon "Next page" at bounding box center [154, 452] width 11 height 11
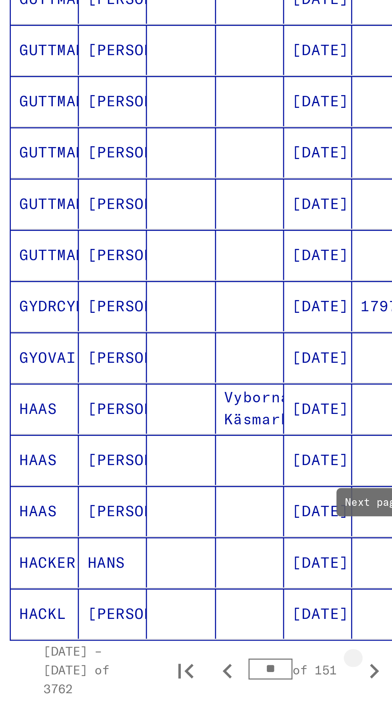
click at [153, 447] on icon "Next page" at bounding box center [154, 452] width 11 height 11
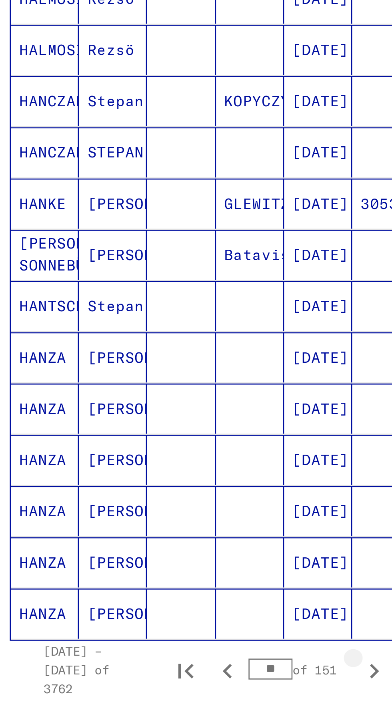
click at [158, 447] on icon "Next page" at bounding box center [154, 452] width 11 height 11
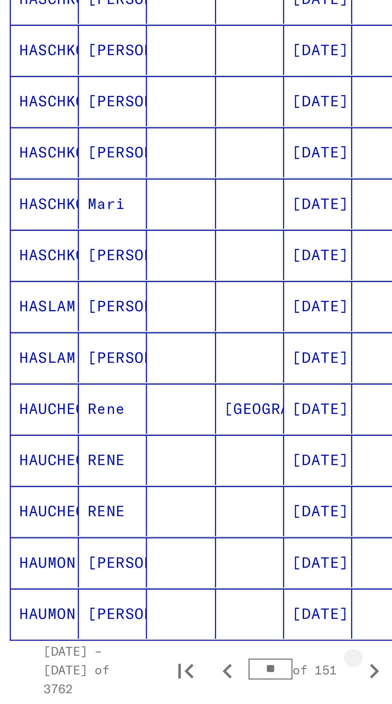
click at [158, 447] on icon "Next page" at bounding box center [154, 452] width 11 height 11
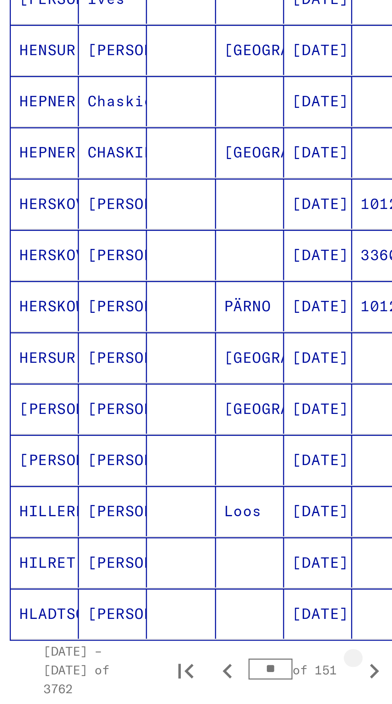
click at [159, 447] on icon "Next page" at bounding box center [154, 452] width 11 height 11
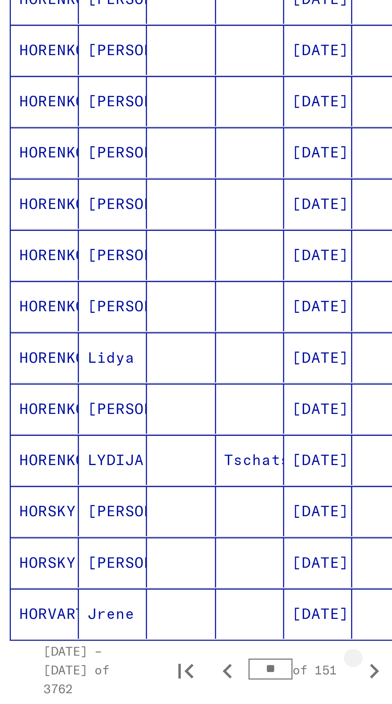
click at [154, 450] on icon "Next page" at bounding box center [155, 453] width 4 height 6
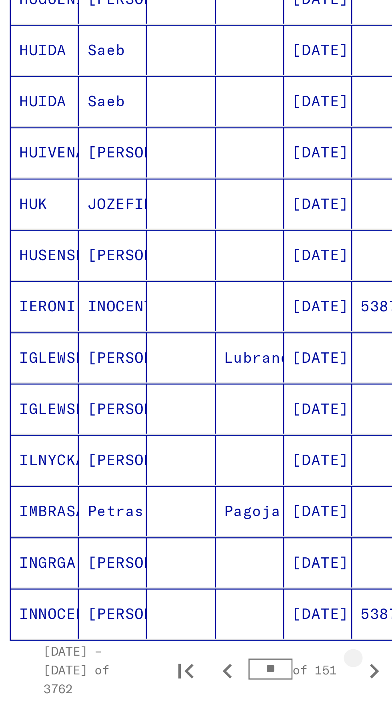
click at [156, 447] on icon "Next page" at bounding box center [154, 452] width 11 height 11
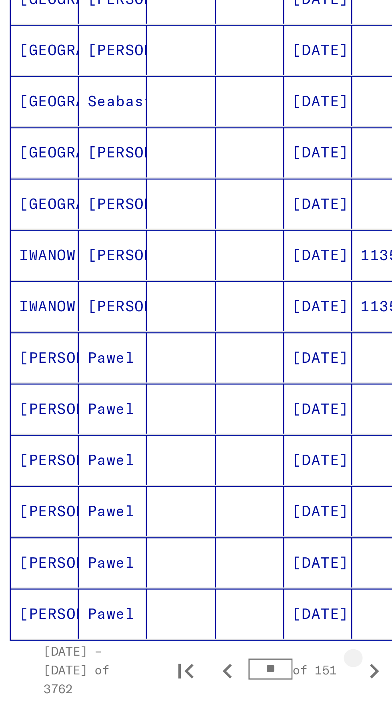
click at [158, 447] on icon "Next page" at bounding box center [154, 452] width 11 height 11
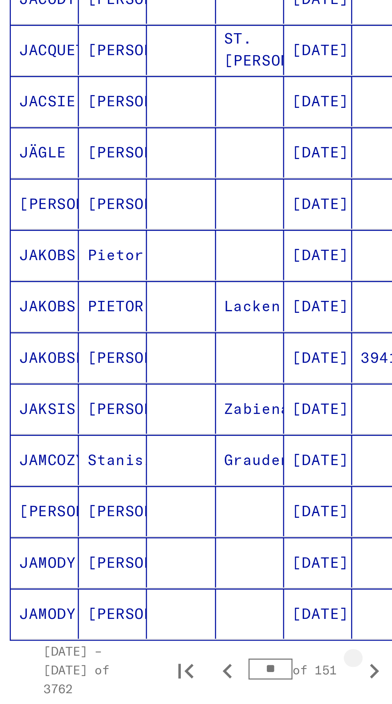
click at [157, 447] on icon "Next page" at bounding box center [154, 452] width 11 height 11
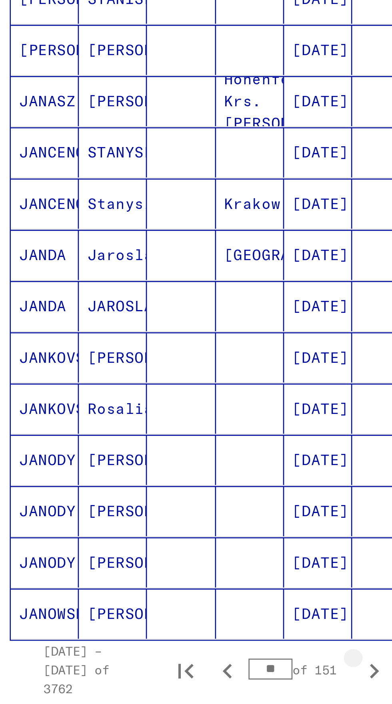
click at [157, 447] on icon "Next page" at bounding box center [154, 452] width 11 height 11
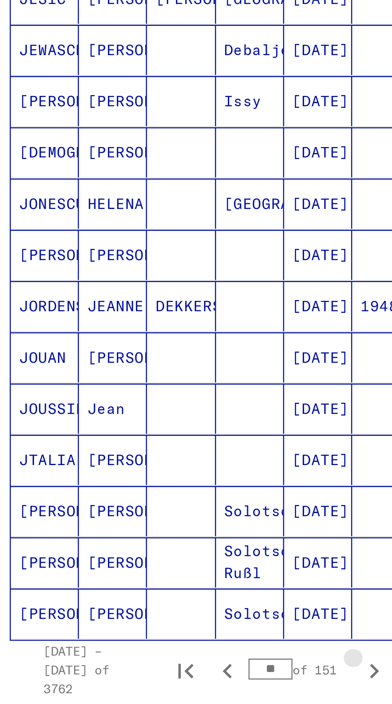
click at [158, 447] on icon "Next page" at bounding box center [154, 452] width 11 height 11
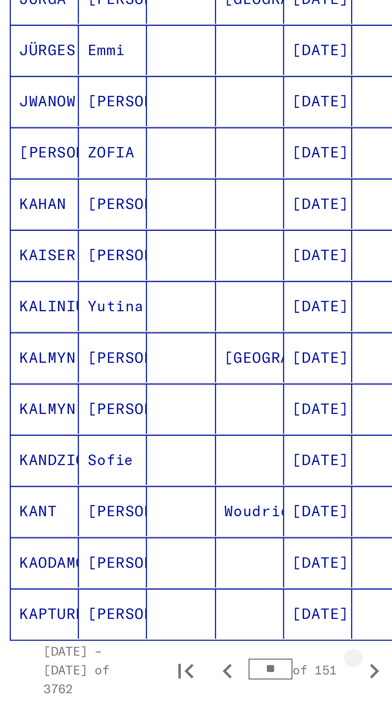
click at [156, 447] on icon "Next page" at bounding box center [154, 452] width 11 height 11
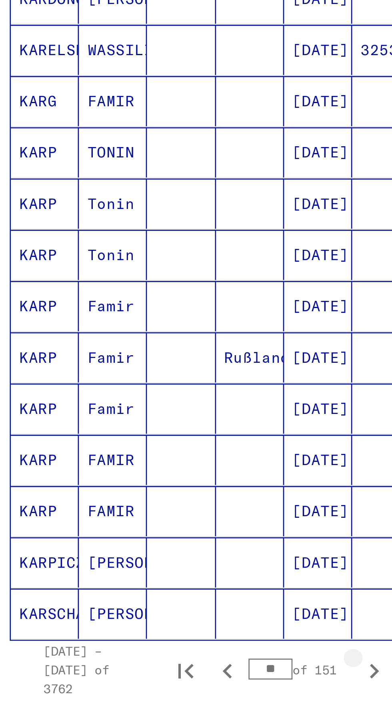
click at [155, 447] on icon "Next page" at bounding box center [154, 452] width 11 height 11
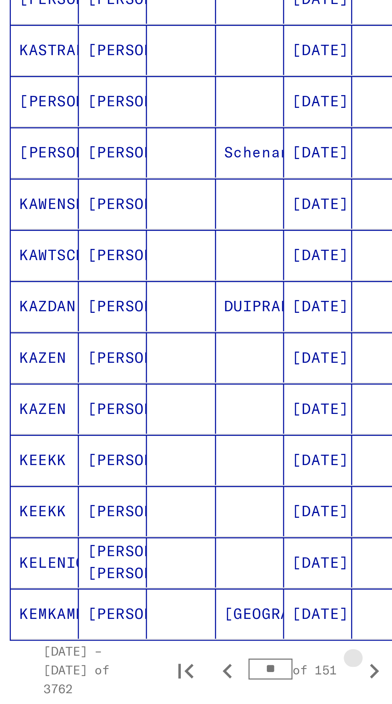
click at [154, 447] on icon "Next page" at bounding box center [154, 452] width 11 height 11
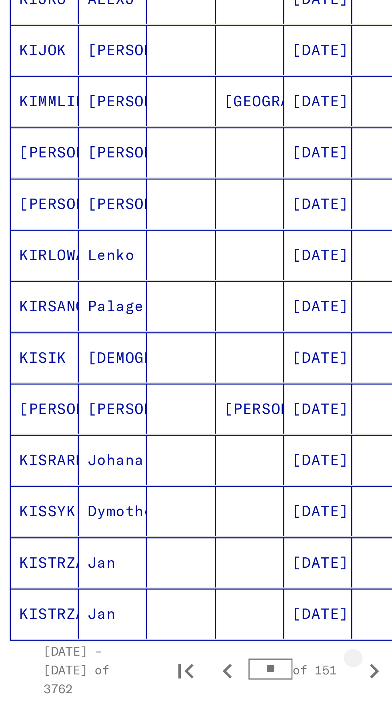
click at [156, 444] on button "Next page" at bounding box center [155, 452] width 16 height 16
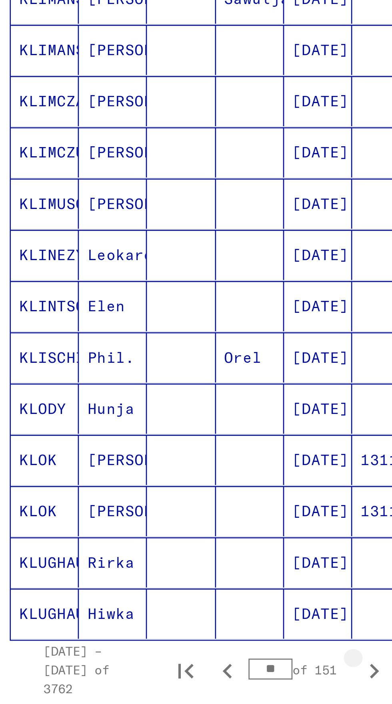
click at [154, 450] on icon "Next page" at bounding box center [155, 453] width 4 height 6
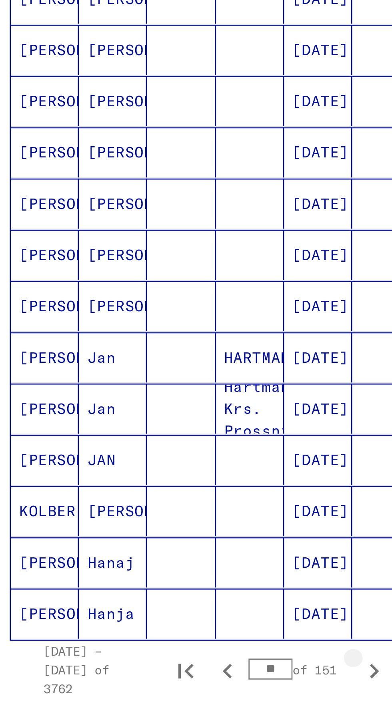
click at [154, 450] on icon "Next page" at bounding box center [155, 453] width 4 height 6
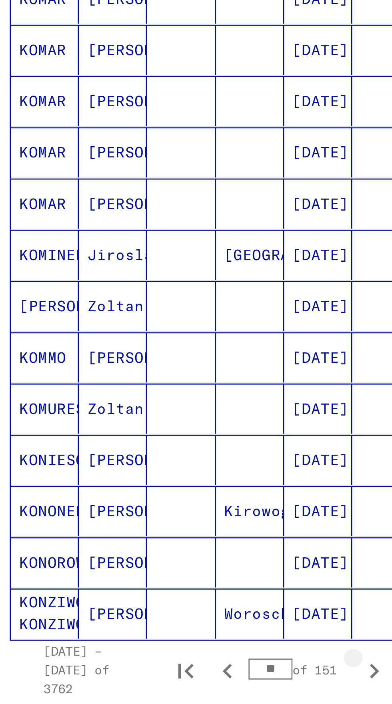
click at [155, 447] on icon "Next page" at bounding box center [154, 452] width 11 height 11
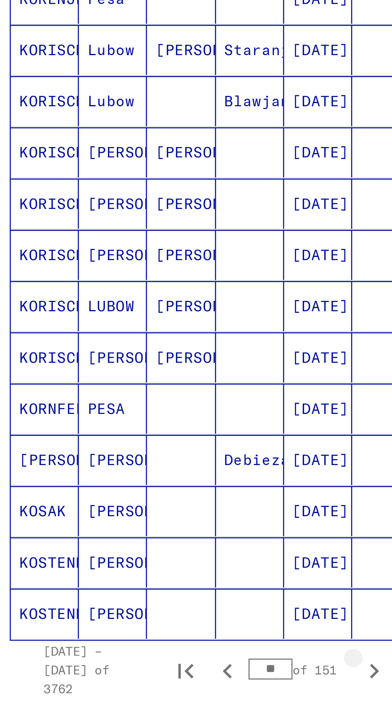
click at [157, 447] on icon "Next page" at bounding box center [154, 452] width 11 height 11
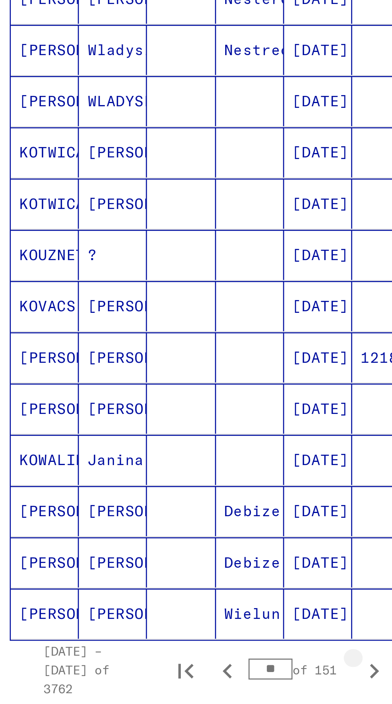
click at [156, 447] on icon "Next page" at bounding box center [154, 452] width 11 height 11
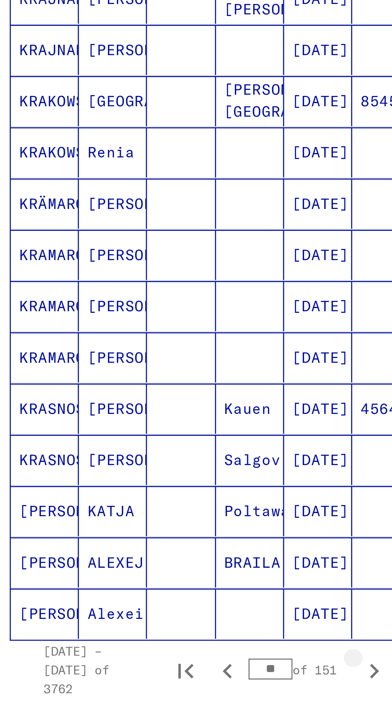
click at [152, 447] on icon "Next page" at bounding box center [154, 452] width 11 height 11
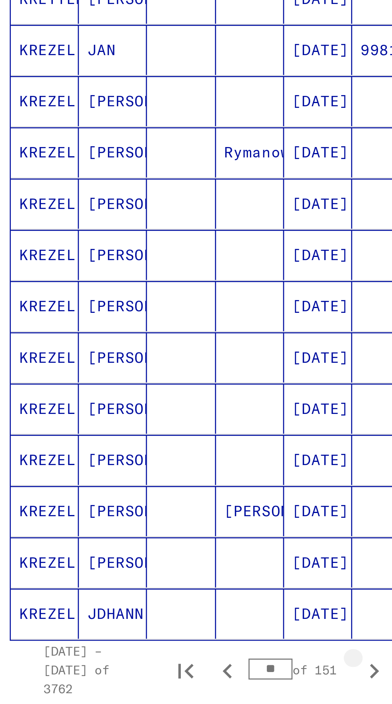
click at [154, 447] on icon "Next page" at bounding box center [154, 452] width 11 height 11
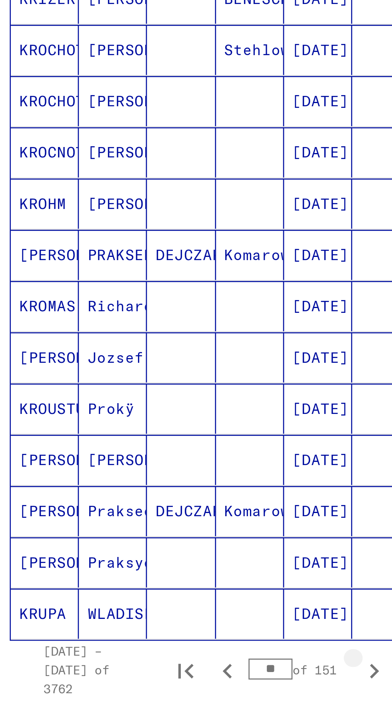
click at [157, 447] on icon "Next page" at bounding box center [154, 452] width 11 height 11
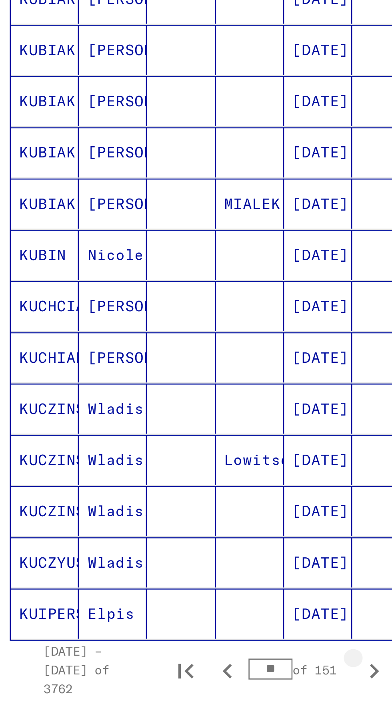
click at [154, 447] on icon "Next page" at bounding box center [154, 452] width 11 height 11
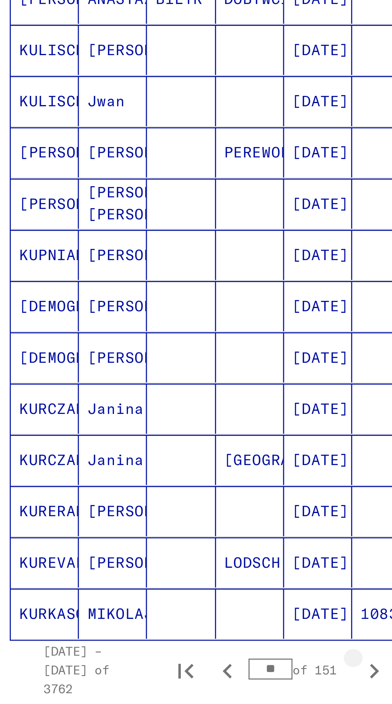
click at [153, 447] on icon "Next page" at bounding box center [154, 452] width 11 height 11
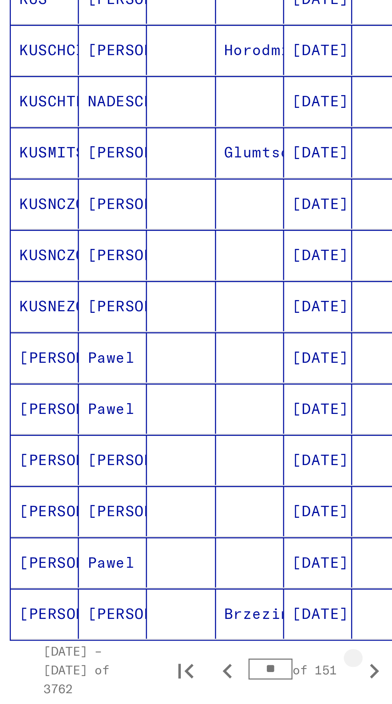
click at [153, 447] on icon "Next page" at bounding box center [154, 452] width 11 height 11
type input "**"
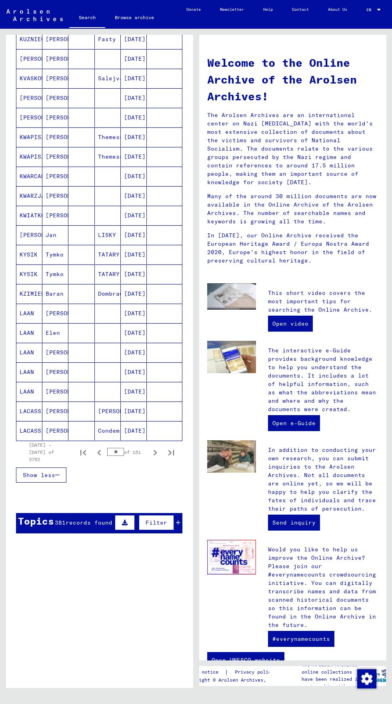
scroll to position [0, 0]
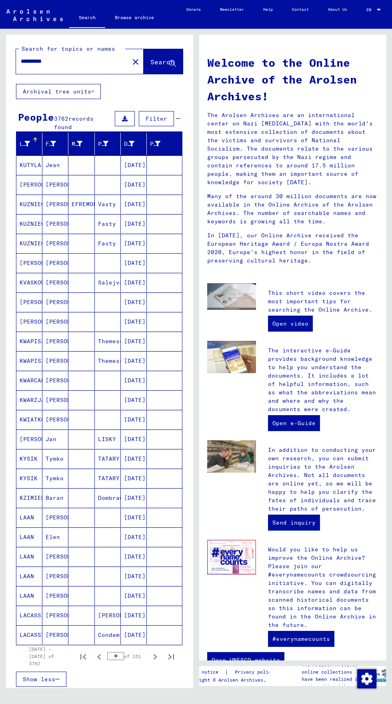
click at [60, 62] on input "**********" at bounding box center [70, 61] width 99 height 8
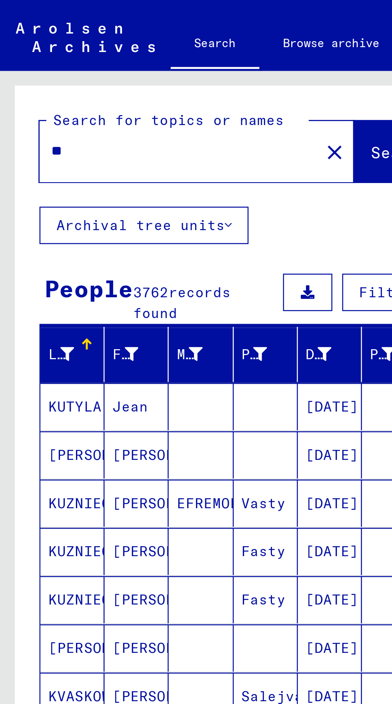
type input "*"
click at [150, 62] on span "Search" at bounding box center [162, 62] width 24 height 8
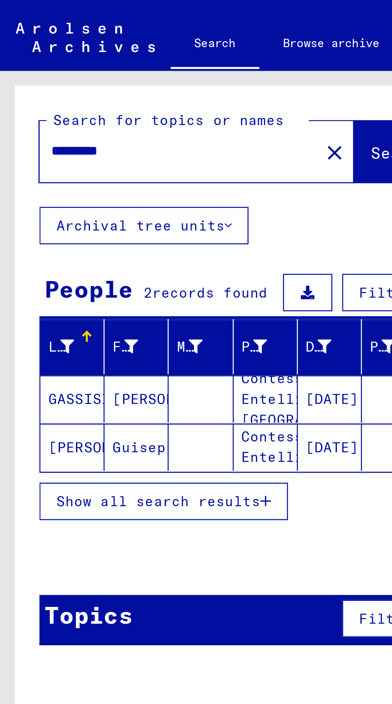
click at [56, 62] on input "*********" at bounding box center [70, 61] width 99 height 8
type input "*"
type input "********"
click at [150, 60] on span "Search" at bounding box center [162, 62] width 24 height 8
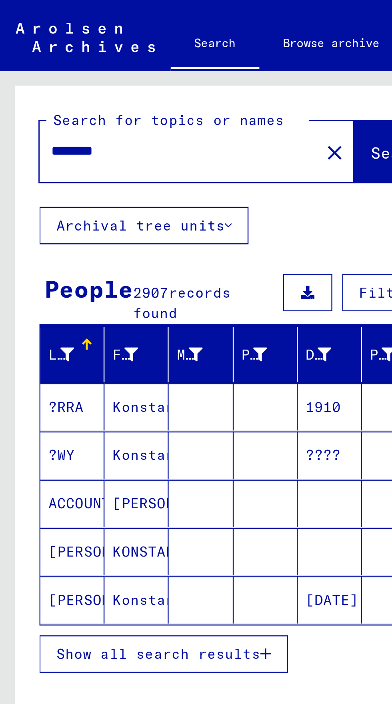
click at [51, 258] on button "Show all search results" at bounding box center [66, 265] width 101 height 15
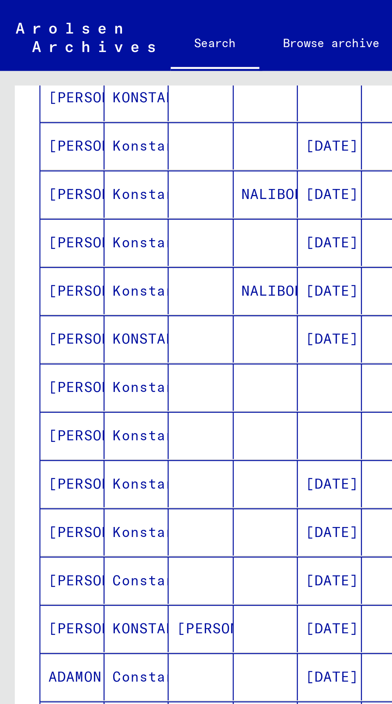
scroll to position [204, 0]
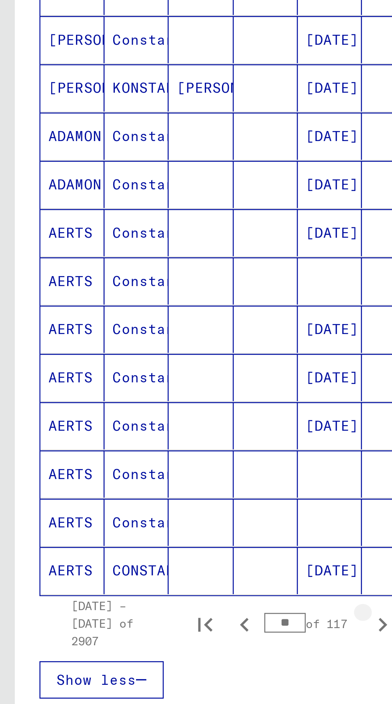
click at [151, 447] on icon "Next page" at bounding box center [154, 452] width 11 height 11
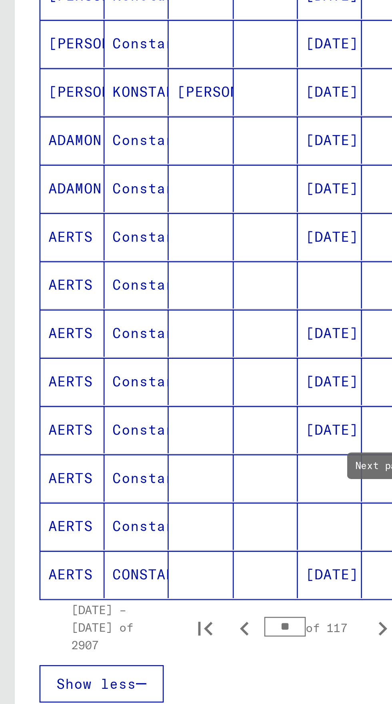
scroll to position [206, 0]
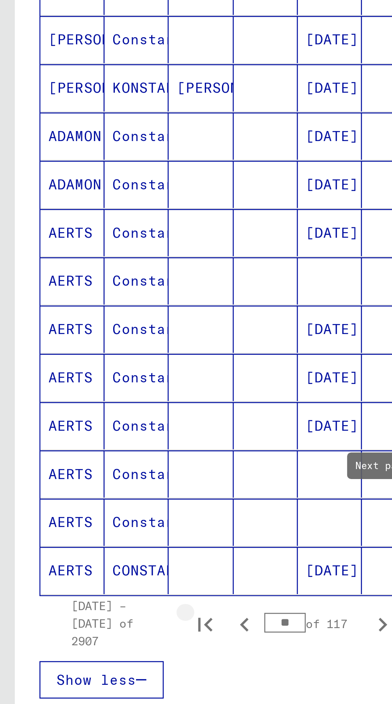
click at [81, 450] on icon "First page" at bounding box center [83, 453] width 6 height 6
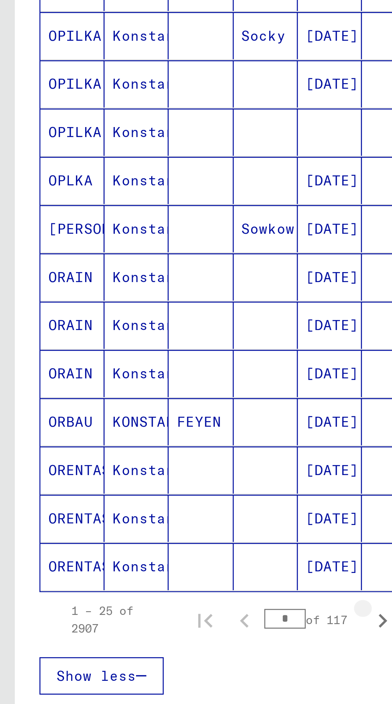
click at [156, 445] on icon "Next page" at bounding box center [154, 450] width 11 height 11
click at [155, 445] on icon "Next page" at bounding box center [154, 450] width 11 height 11
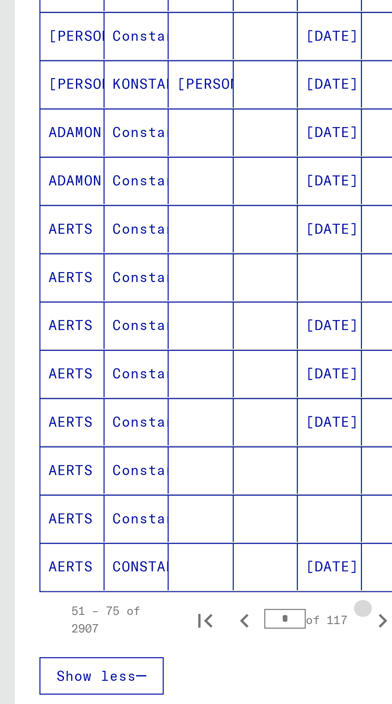
click at [153, 445] on icon "Next page" at bounding box center [154, 450] width 11 height 11
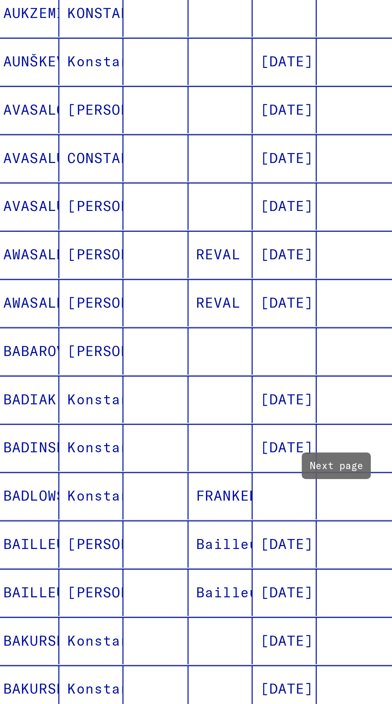
scroll to position [186, 0]
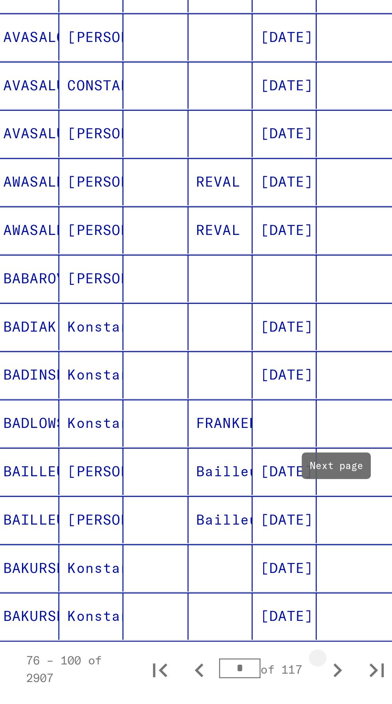
click at [158, 465] on icon "Next page" at bounding box center [154, 470] width 11 height 11
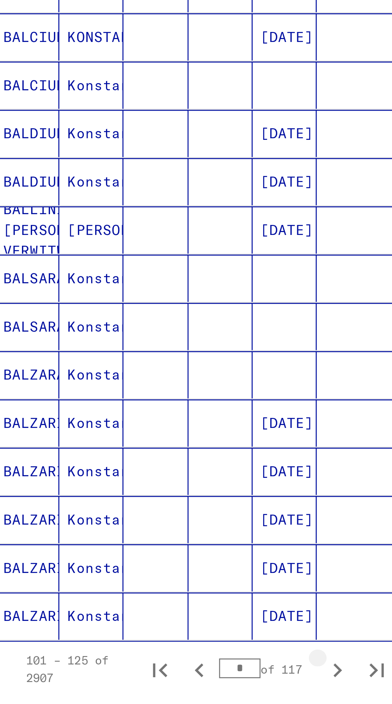
click at [154, 465] on icon "Next page" at bounding box center [154, 470] width 11 height 11
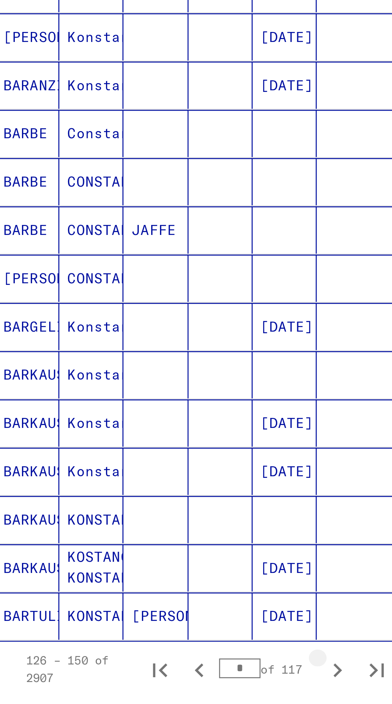
click at [155, 465] on icon "Next page" at bounding box center [154, 470] width 11 height 11
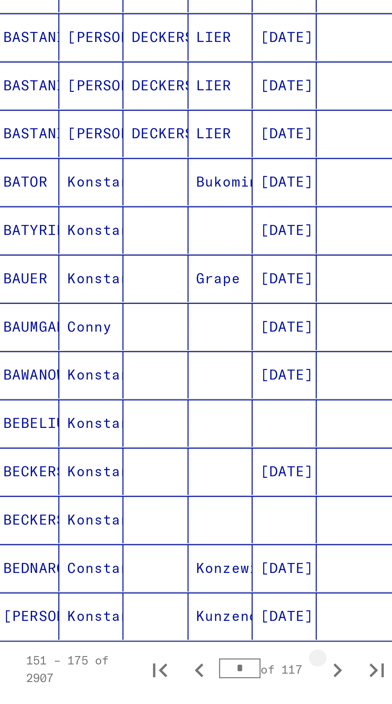
click at [155, 465] on icon "Next page" at bounding box center [154, 470] width 11 height 11
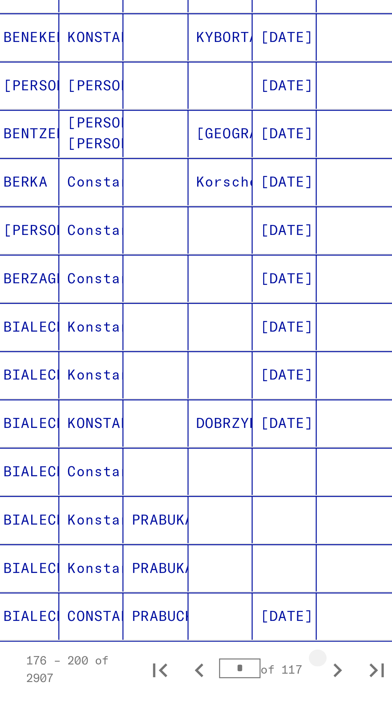
click at [155, 468] on icon "Next page" at bounding box center [155, 471] width 4 height 6
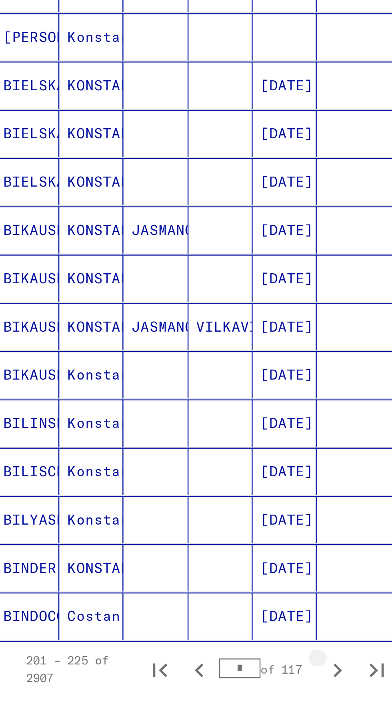
click at [154, 465] on icon "Next page" at bounding box center [154, 470] width 11 height 11
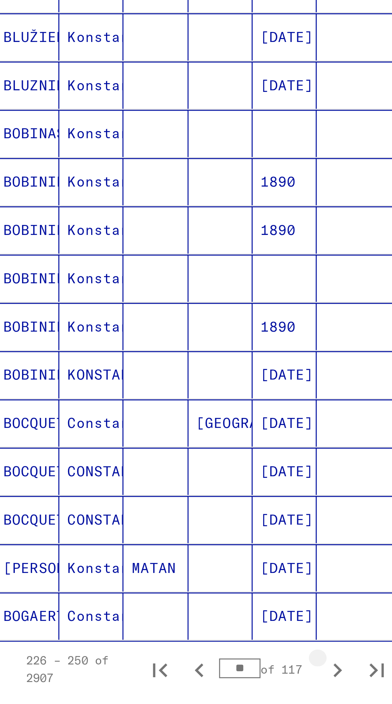
click at [154, 465] on icon "Next page" at bounding box center [154, 470] width 11 height 11
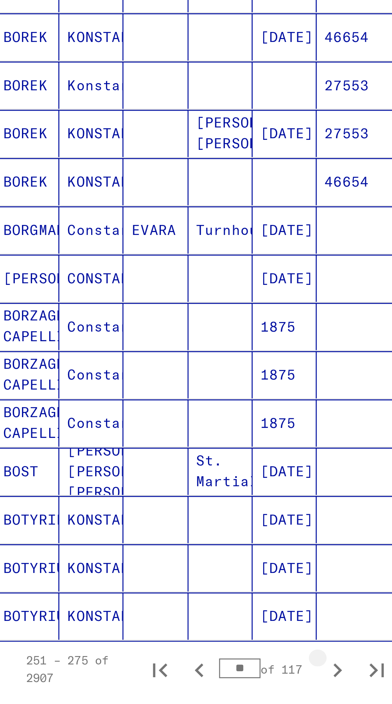
click at [154, 465] on icon "Next page" at bounding box center [154, 470] width 11 height 11
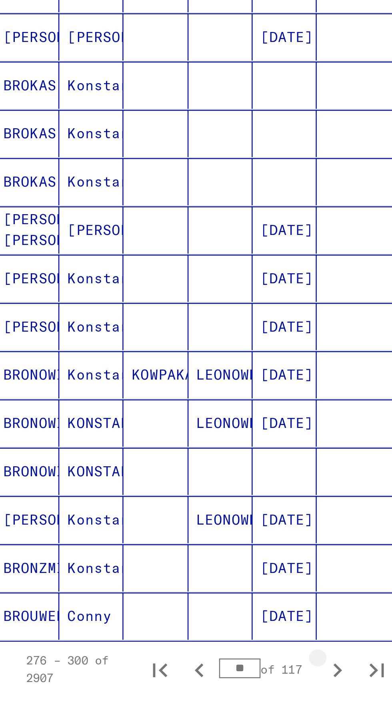
click at [152, 465] on icon "Next page" at bounding box center [154, 470] width 11 height 11
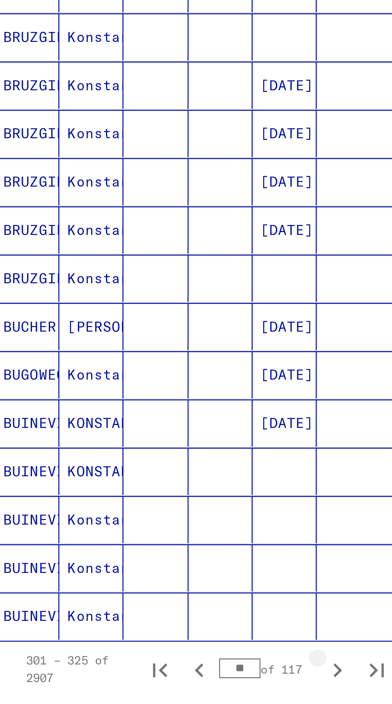
click at [149, 463] on div "301 – 325 of 2907 ** of 117" at bounding box center [99, 471] width 160 height 16
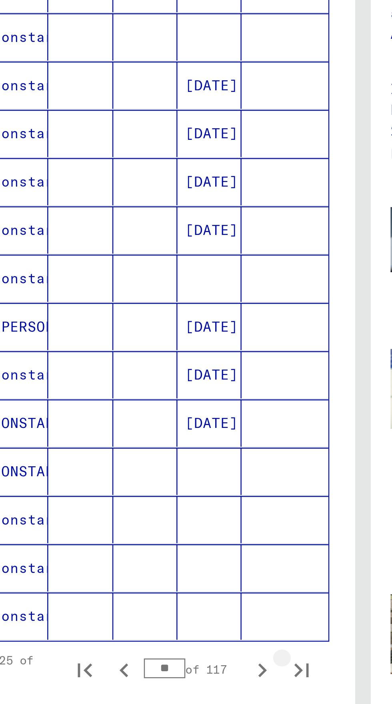
click at [174, 465] on icon "Last page" at bounding box center [170, 470] width 11 height 11
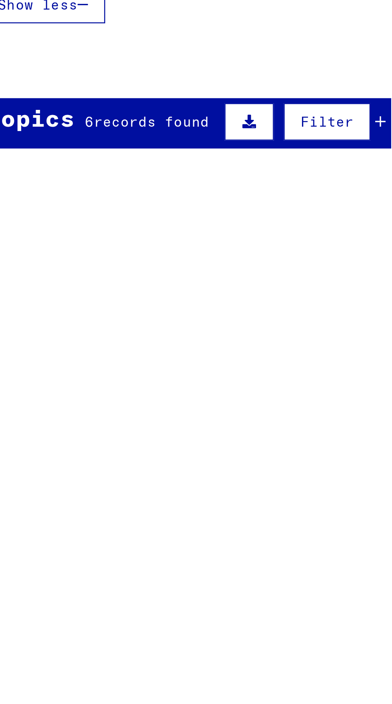
scroll to position [0, 0]
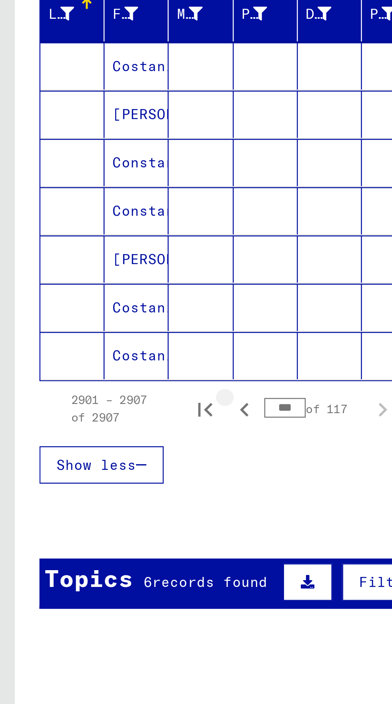
click at [97, 306] on icon "Previous page" at bounding box center [98, 304] width 11 height 11
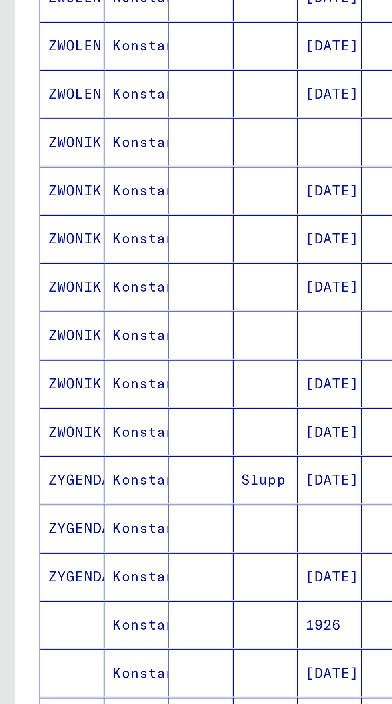
scroll to position [44, 0]
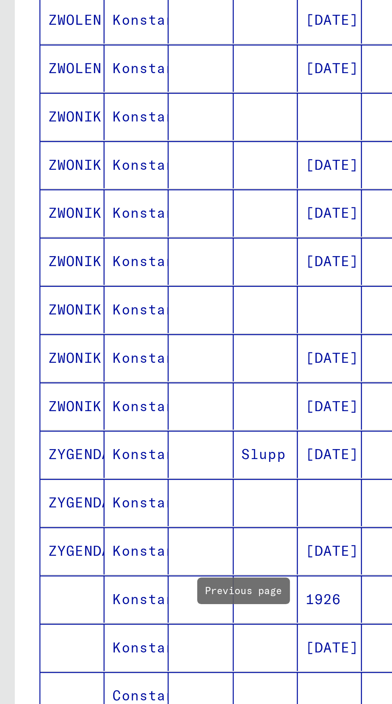
click at [103, 447] on icon "Previous page" at bounding box center [98, 452] width 11 height 11
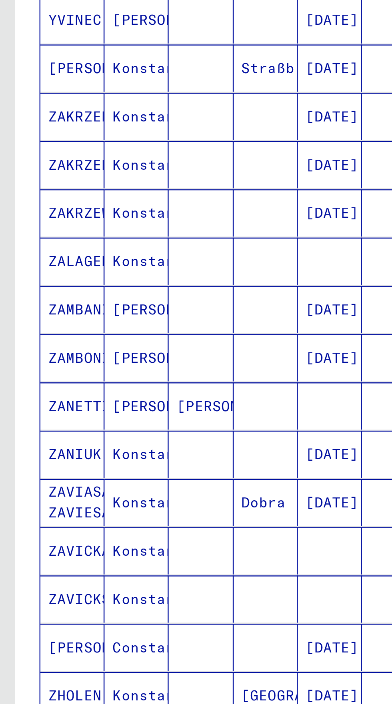
click at [97, 447] on icon "Previous page" at bounding box center [98, 452] width 11 height 11
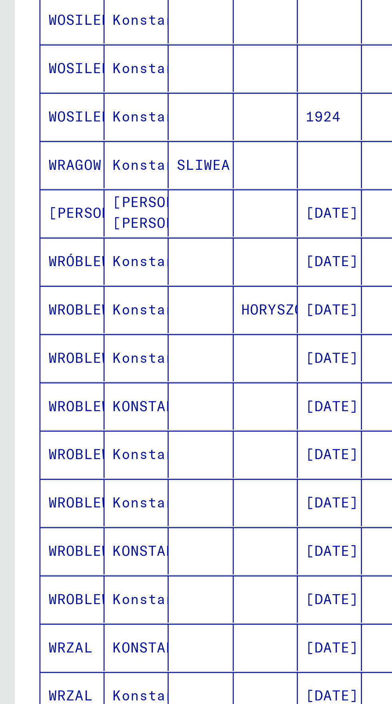
click at [96, 447] on icon "Previous page" at bounding box center [98, 452] width 11 height 11
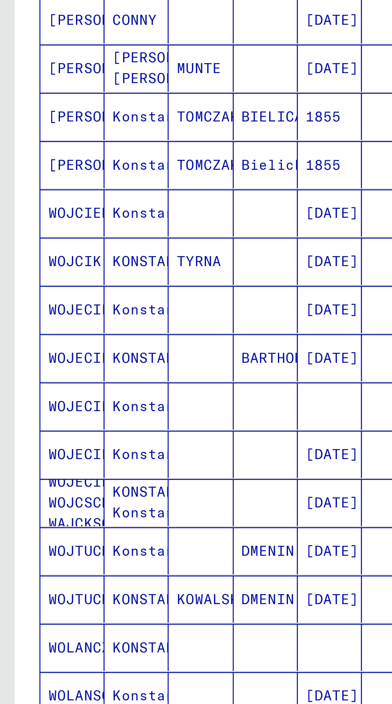
click at [99, 447] on icon "Previous page" at bounding box center [98, 452] width 11 height 11
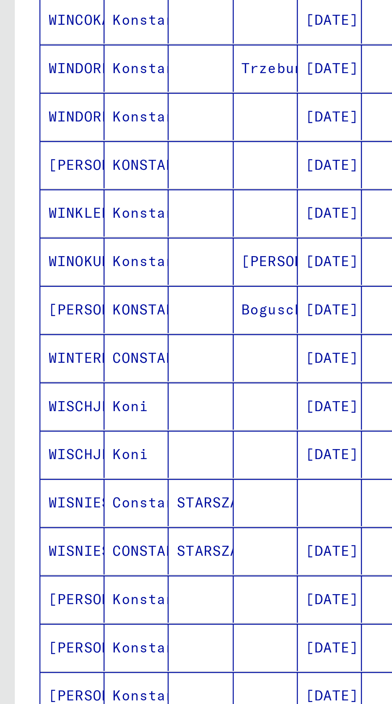
click at [97, 447] on icon "Previous page" at bounding box center [98, 452] width 11 height 11
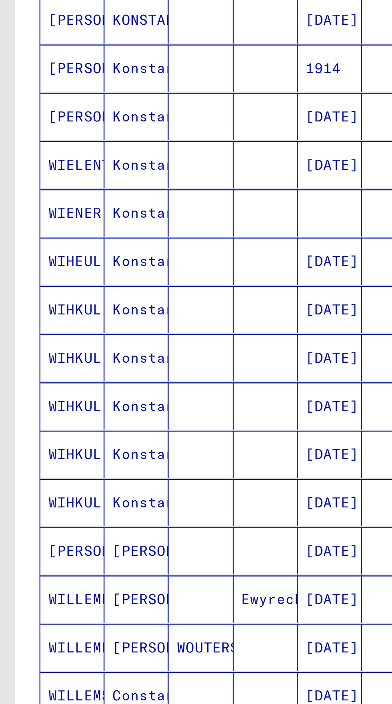
click at [97, 447] on icon "Previous page" at bounding box center [98, 452] width 11 height 11
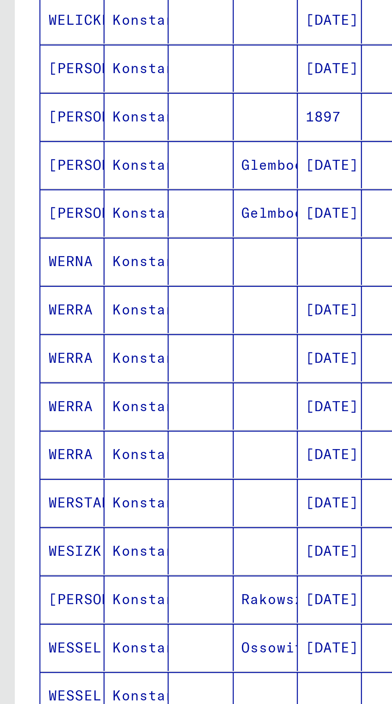
click at [96, 447] on icon "Previous page" at bounding box center [98, 452] width 11 height 11
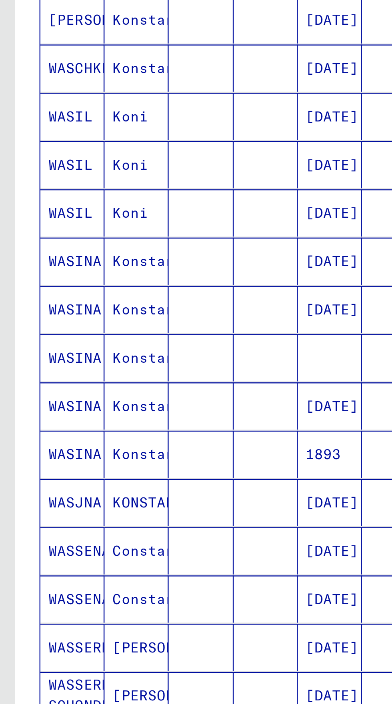
click at [99, 450] on icon "Previous page" at bounding box center [99, 453] width 4 height 6
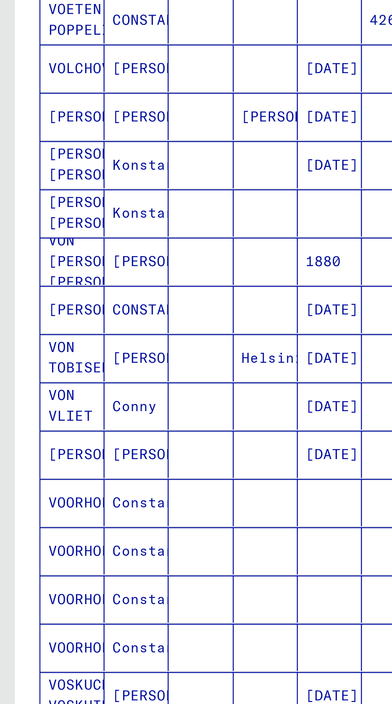
click at [96, 447] on icon "Previous page" at bounding box center [98, 452] width 11 height 11
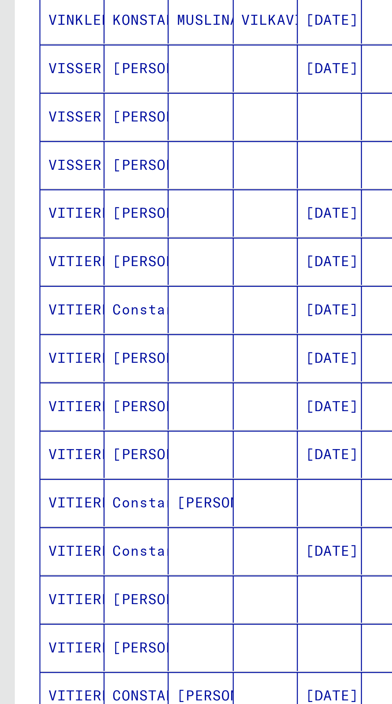
click at [94, 447] on icon "Previous page" at bounding box center [98, 452] width 11 height 11
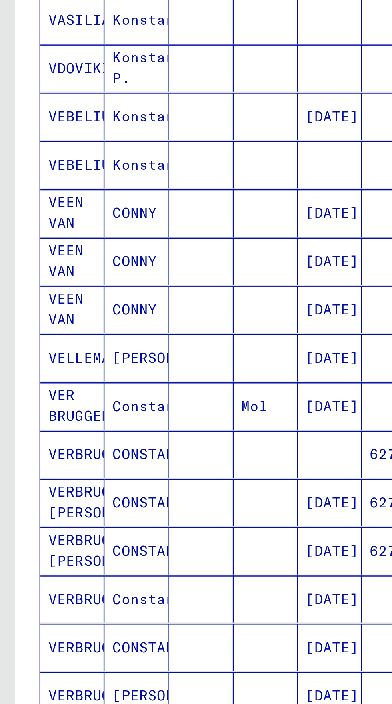
click at [93, 444] on button "Previous page" at bounding box center [99, 452] width 16 height 16
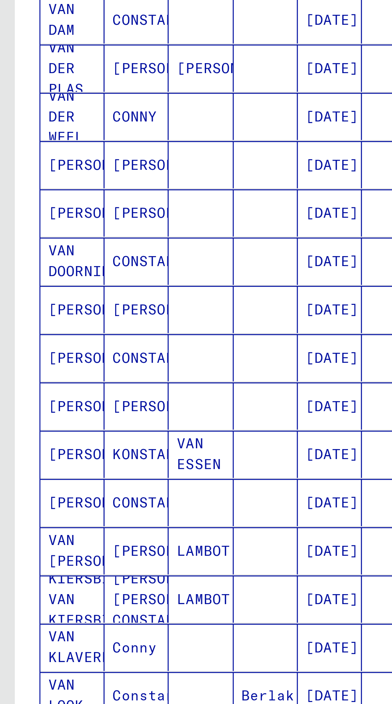
click at [96, 447] on icon "Previous page" at bounding box center [98, 452] width 11 height 11
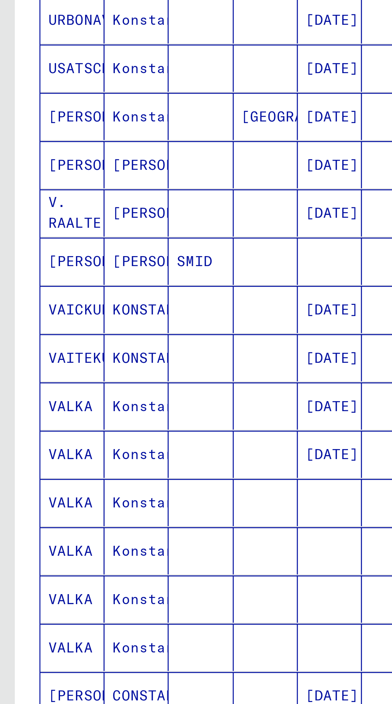
click at [101, 447] on icon "Previous page" at bounding box center [98, 452] width 11 height 11
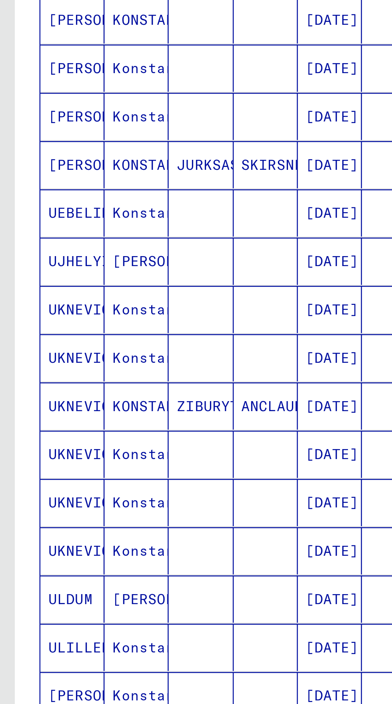
click at [97, 447] on icon "Previous page" at bounding box center [98, 452] width 11 height 11
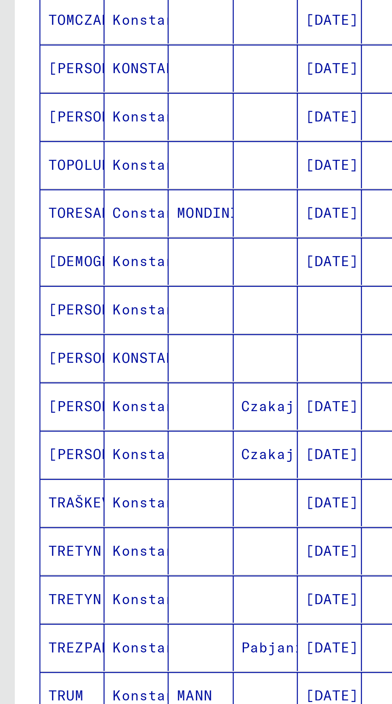
click at [97, 447] on icon "Previous page" at bounding box center [98, 452] width 11 height 11
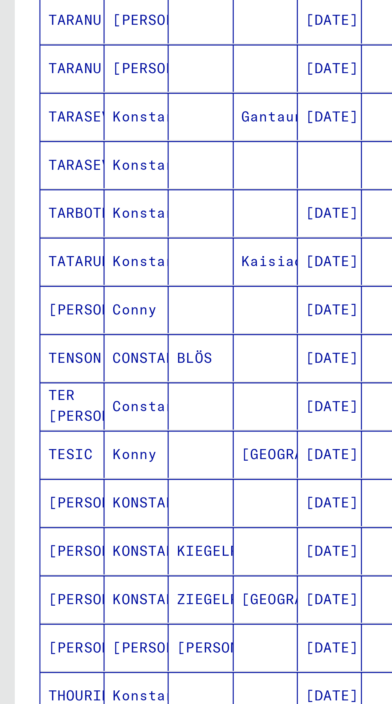
click at [98, 447] on icon "Previous page" at bounding box center [98, 452] width 11 height 11
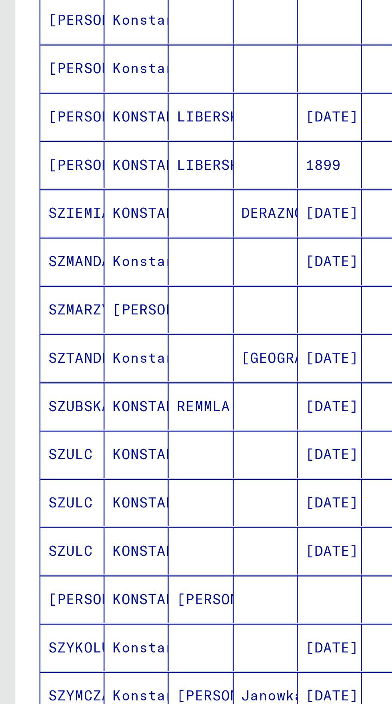
click at [96, 447] on icon "Previous page" at bounding box center [98, 452] width 11 height 11
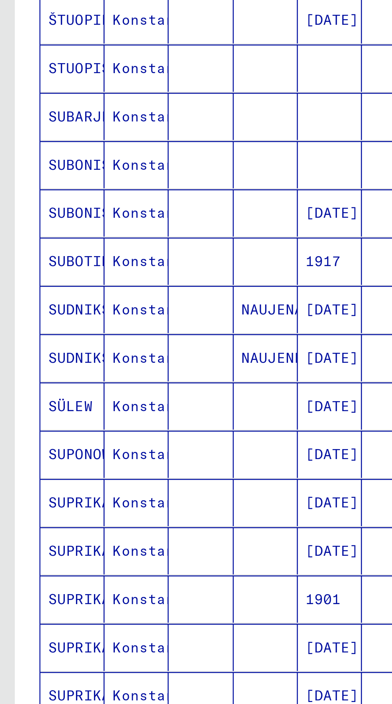
click at [98, 447] on icon "Previous page" at bounding box center [98, 452] width 11 height 11
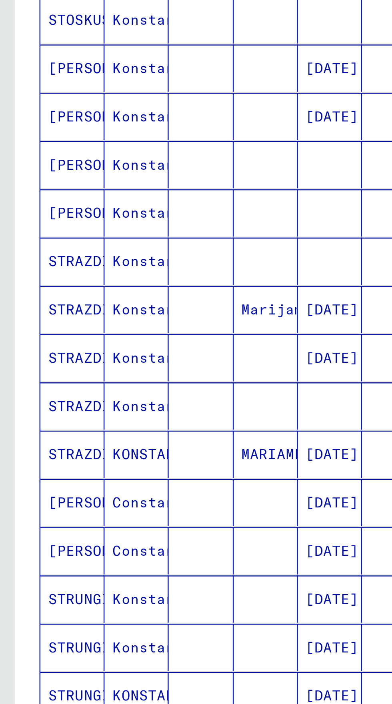
click at [98, 447] on icon "Previous page" at bounding box center [98, 452] width 11 height 11
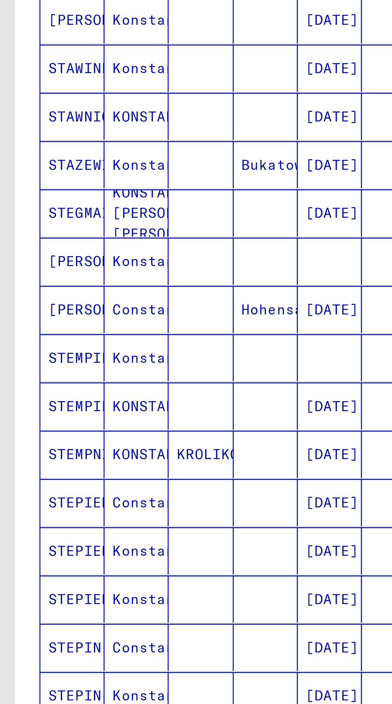
click at [96, 447] on icon "Previous page" at bounding box center [98, 452] width 11 height 11
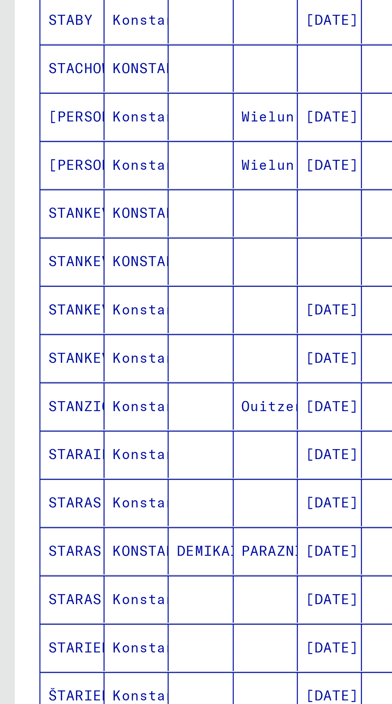
click at [93, 444] on button "Previous page" at bounding box center [99, 452] width 16 height 16
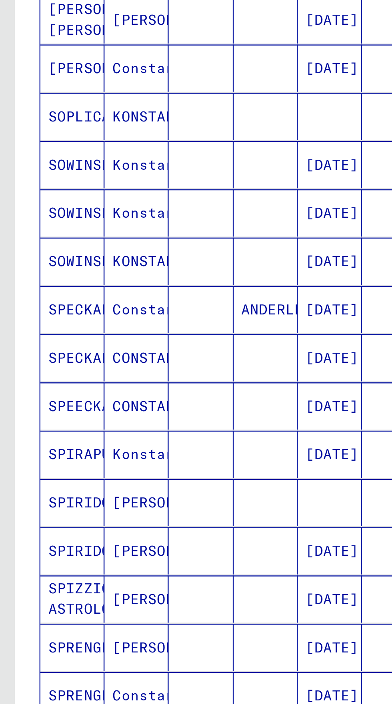
click at [92, 444] on button "Previous page" at bounding box center [99, 452] width 16 height 16
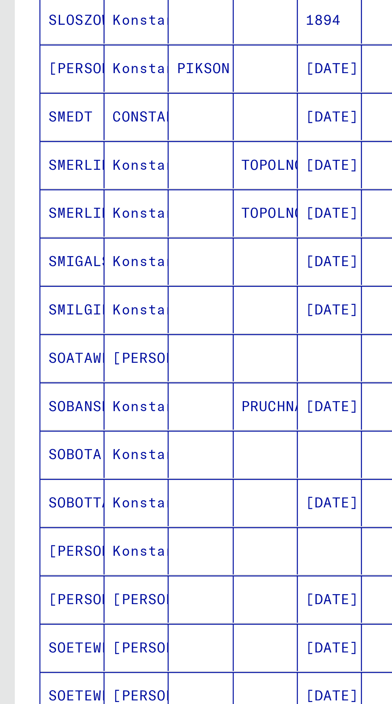
click at [91, 444] on button "Previous page" at bounding box center [99, 452] width 16 height 16
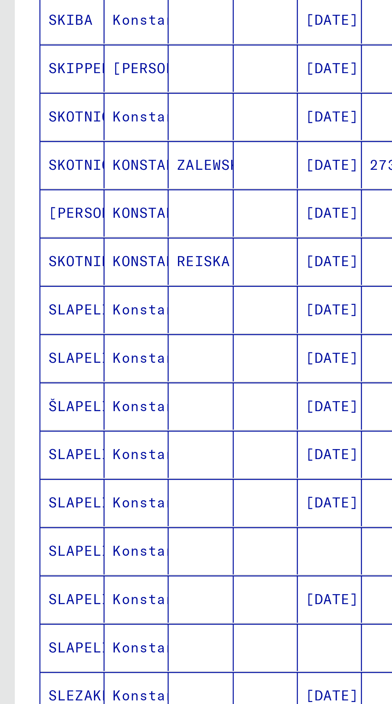
click at [93, 447] on icon "Previous page" at bounding box center [98, 452] width 11 height 11
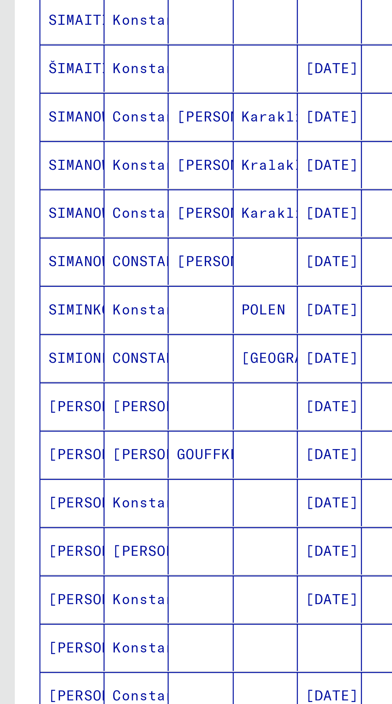
click at [93, 444] on button "Previous page" at bounding box center [99, 452] width 16 height 16
type input "**"
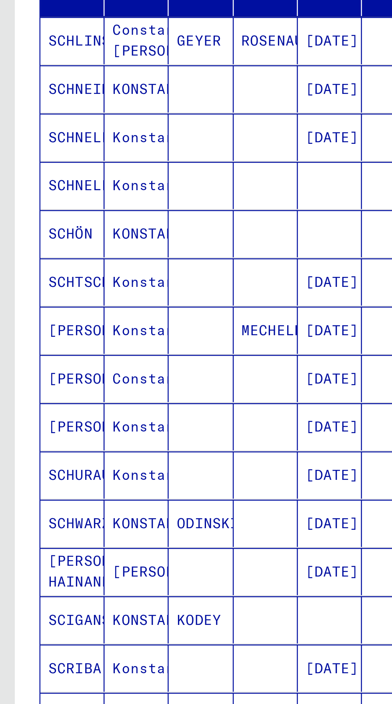
scroll to position [0, 0]
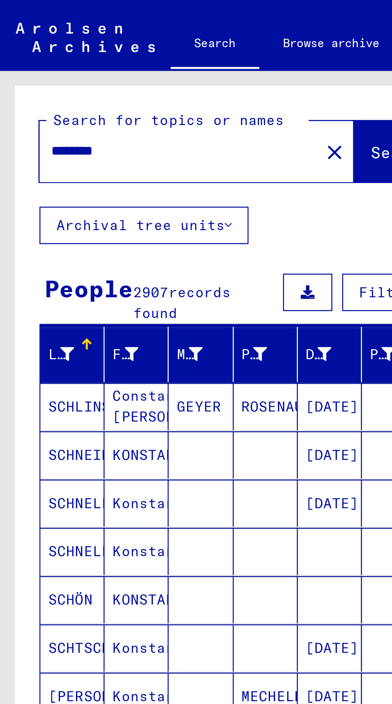
click at [56, 65] on input "********" at bounding box center [70, 61] width 99 height 8
type input "*"
click at [149, 70] on button "Search" at bounding box center [162, 61] width 39 height 25
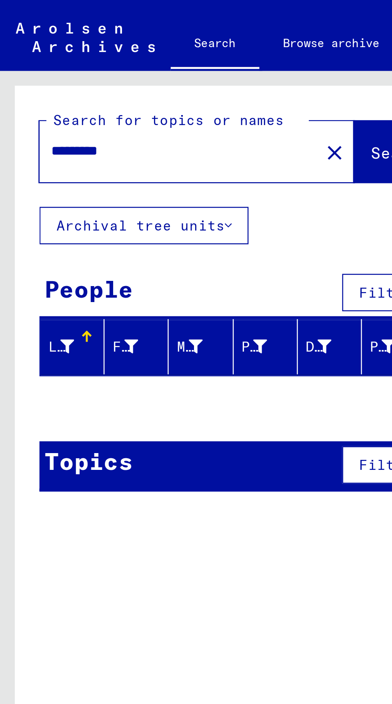
click at [27, 64] on input "*********" at bounding box center [70, 61] width 99 height 8
click at [54, 65] on input "*********" at bounding box center [70, 61] width 99 height 8
type input "*"
